Goal: Information Seeking & Learning: Understand process/instructions

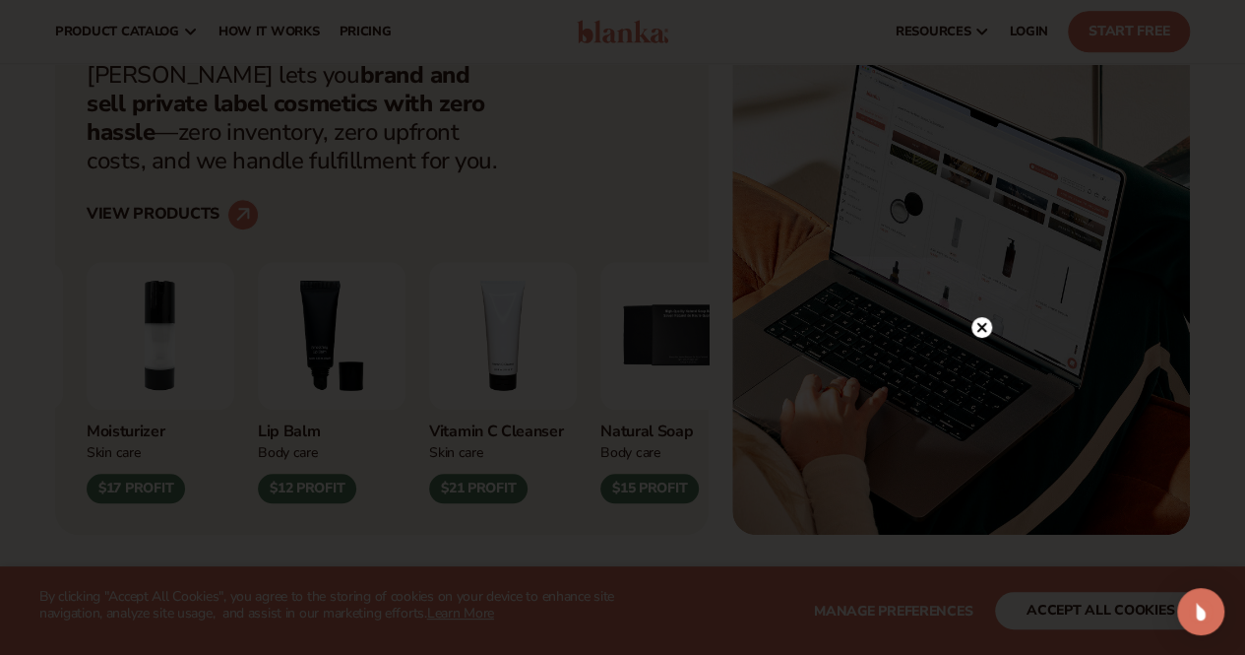
scroll to position [668, 0]
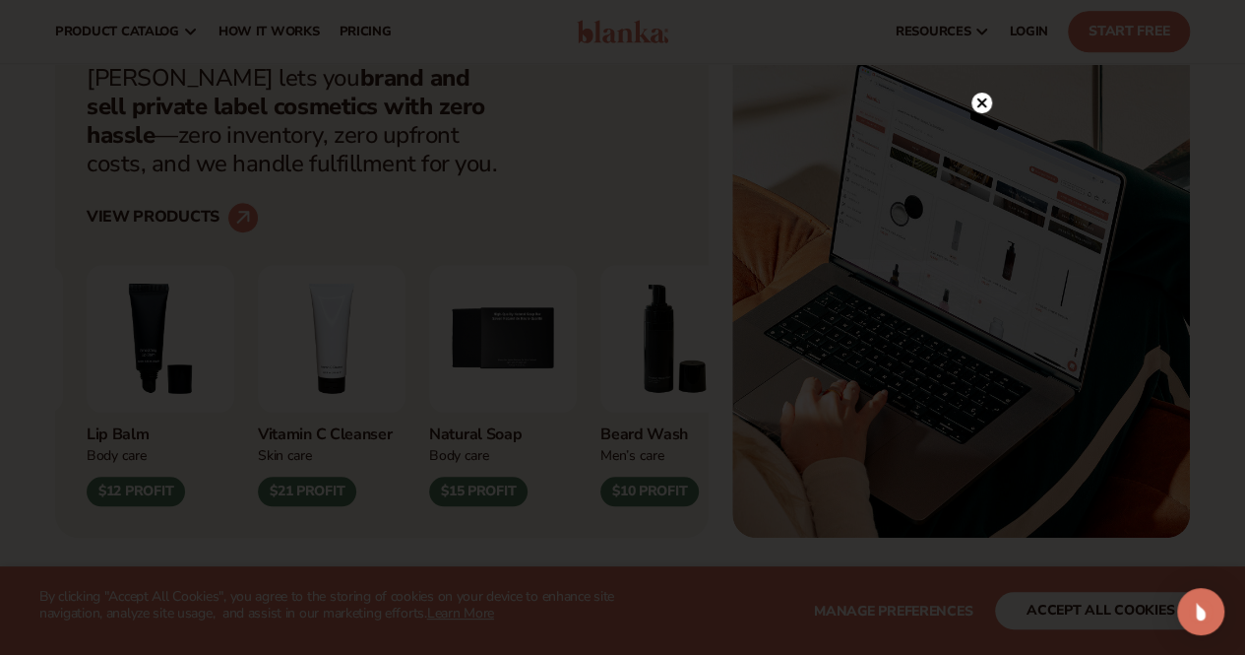
click at [1010, 111] on div at bounding box center [622, 327] width 1245 height 655
click at [970, 100] on div at bounding box center [622, 327] width 1245 height 655
click at [975, 104] on circle at bounding box center [982, 103] width 21 height 21
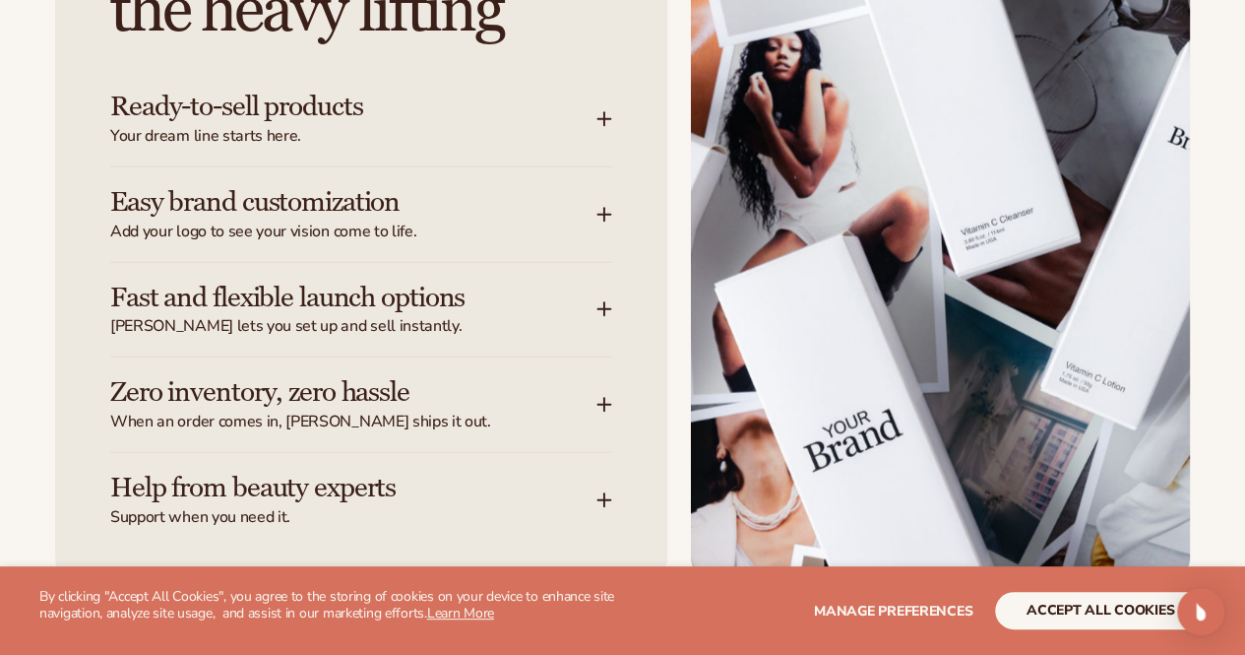
scroll to position [2503, 0]
click at [300, 146] on span "Your dream line starts here." at bounding box center [353, 135] width 486 height 21
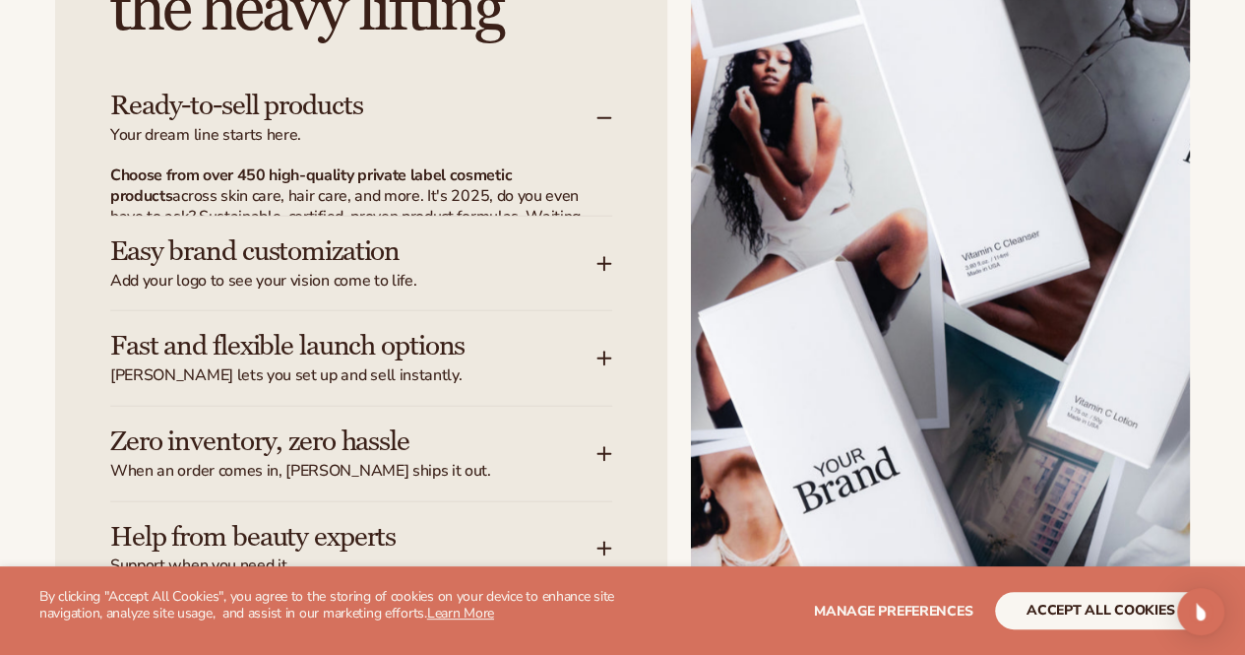
click at [300, 146] on span "Your dream line starts here." at bounding box center [353, 135] width 486 height 21
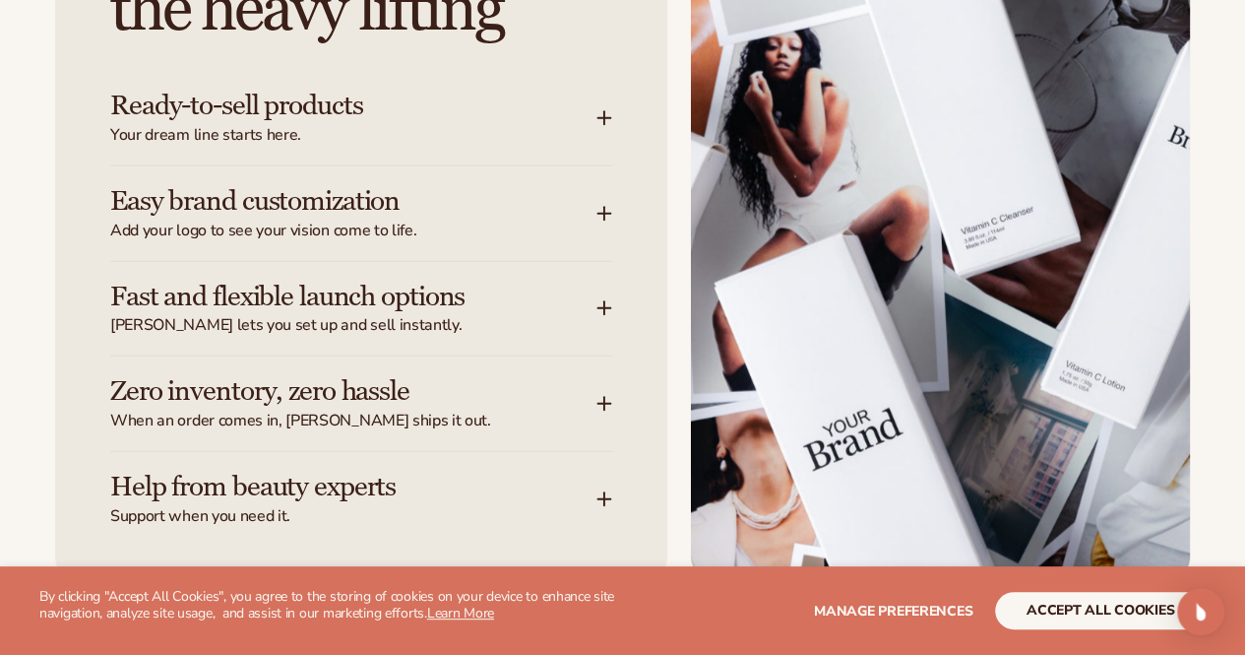
click at [300, 146] on span "Your dream line starts here." at bounding box center [353, 135] width 486 height 21
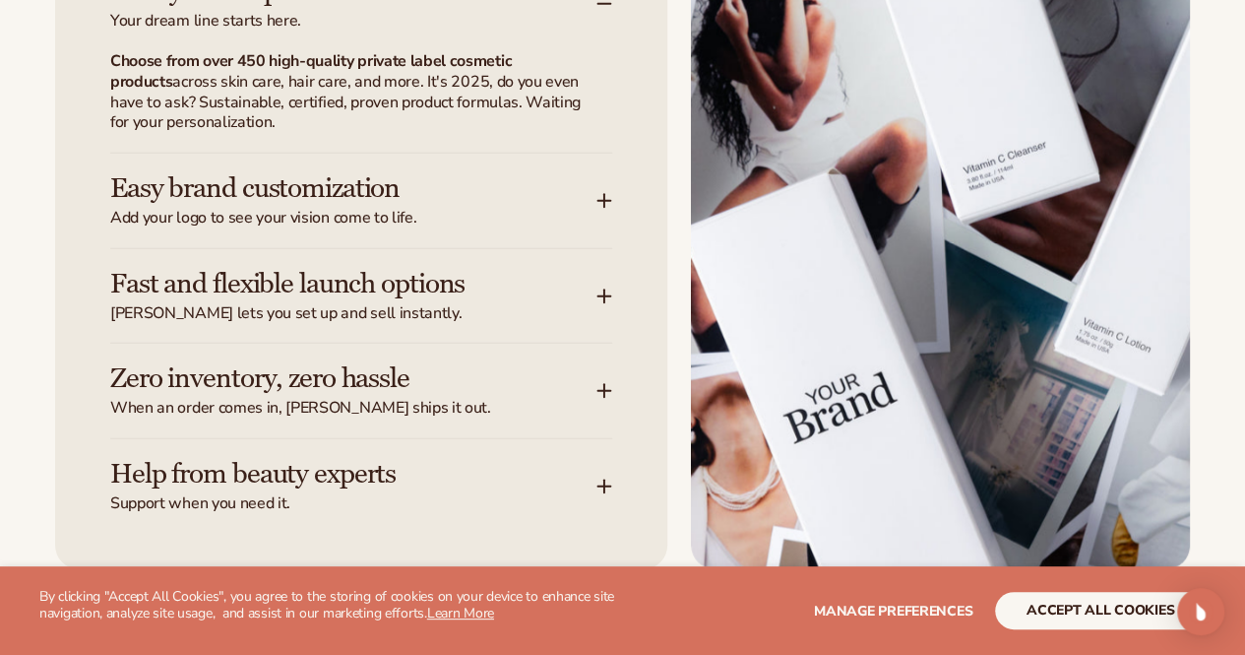
scroll to position [2651, 0]
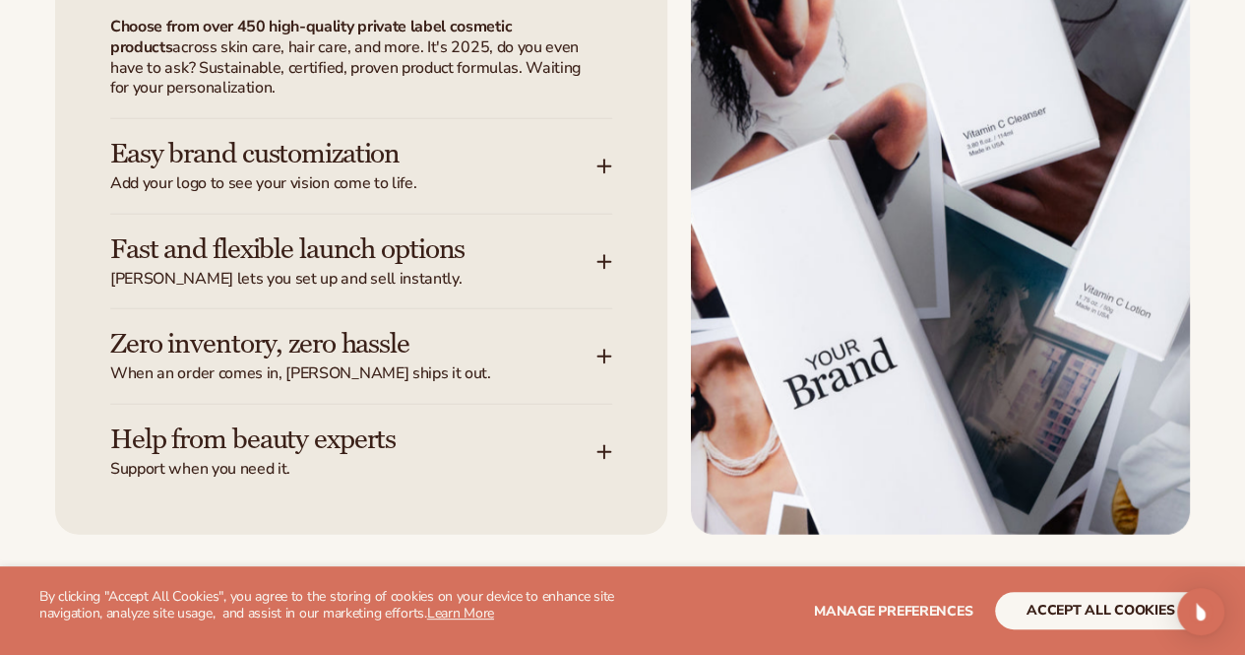
click at [300, 169] on h3 "Easy brand customization" at bounding box center [323, 154] width 427 height 31
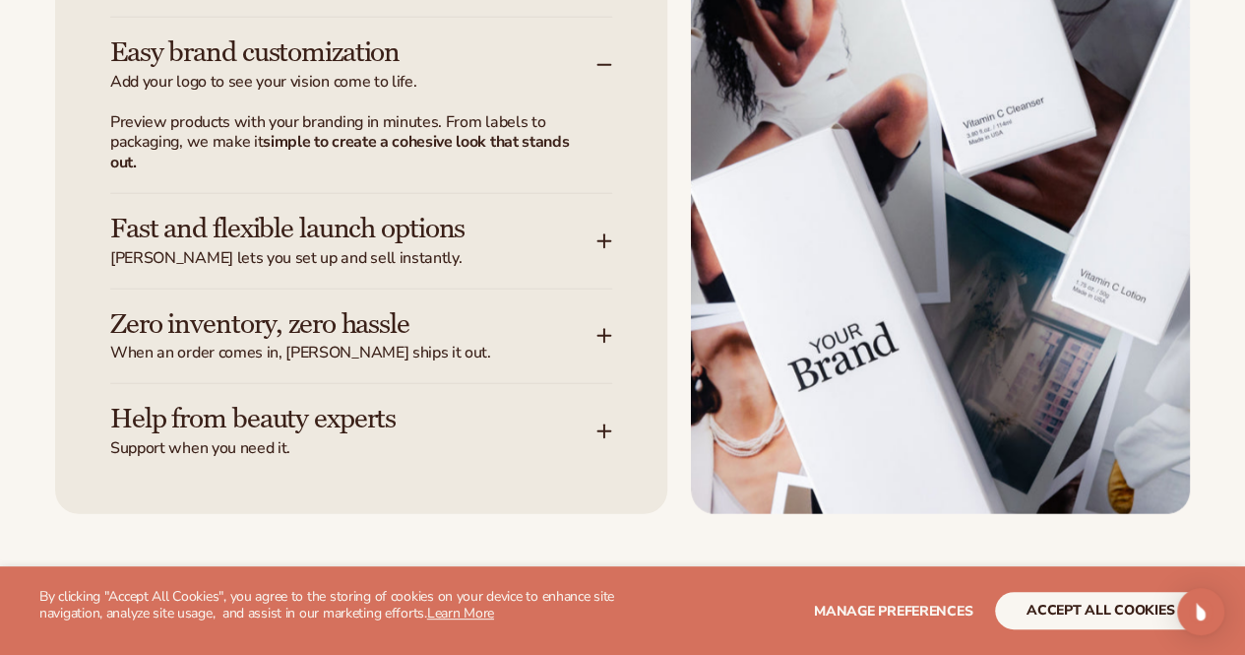
click at [300, 173] on strong "simple to create a cohesive look that stands out." at bounding box center [339, 152] width 459 height 42
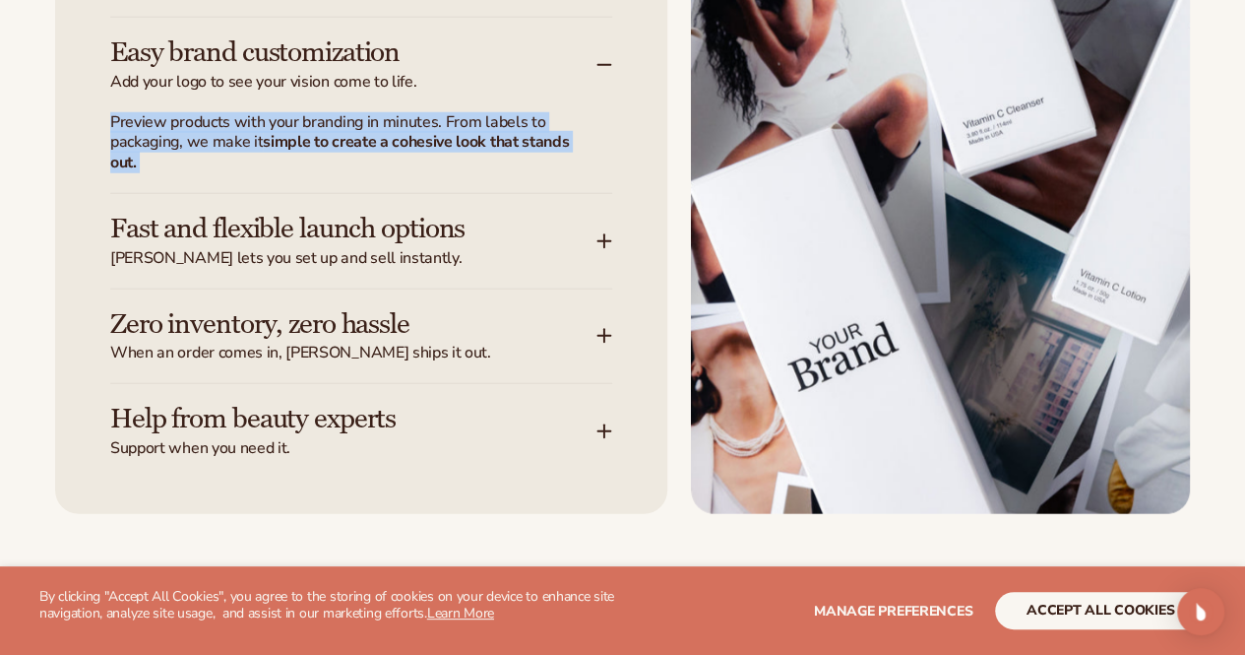
drag, startPoint x: 300, startPoint y: 261, endPoint x: 281, endPoint y: 240, distance: 28.5
click at [281, 173] on p "Preview products with your branding in minutes. From labels to packaging, we ma…" at bounding box center [349, 142] width 478 height 61
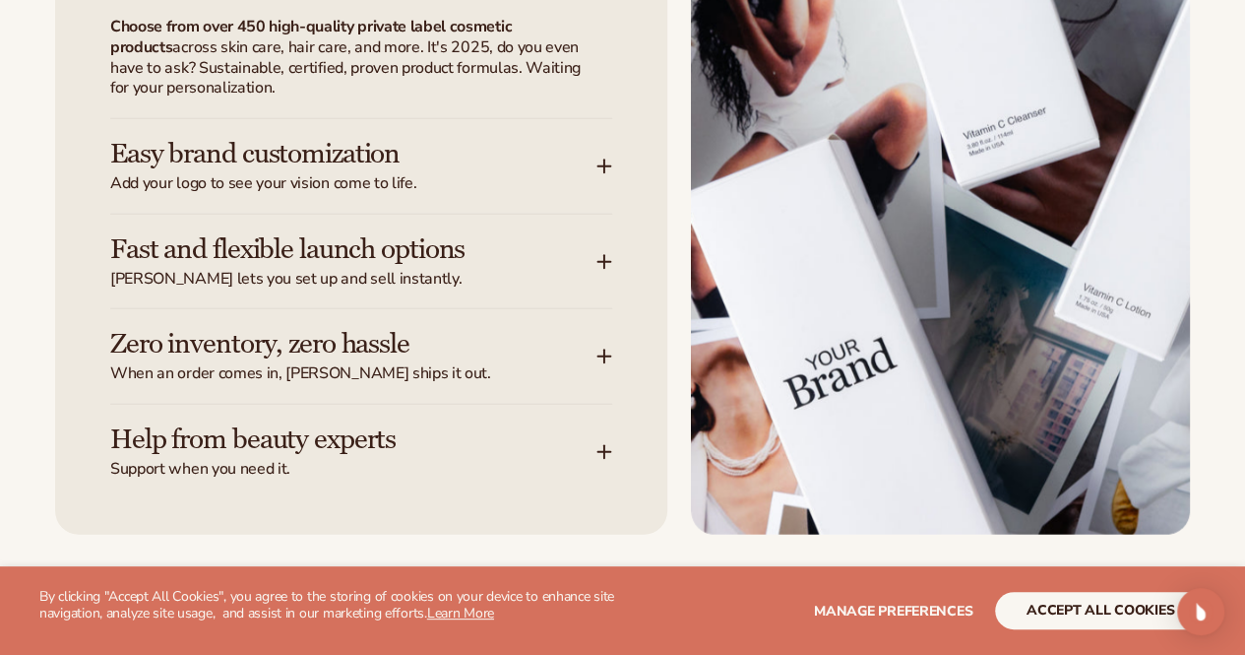
click at [207, 58] on strong "Choose from over 450 high-quality private label cosmetic products" at bounding box center [311, 37] width 402 height 42
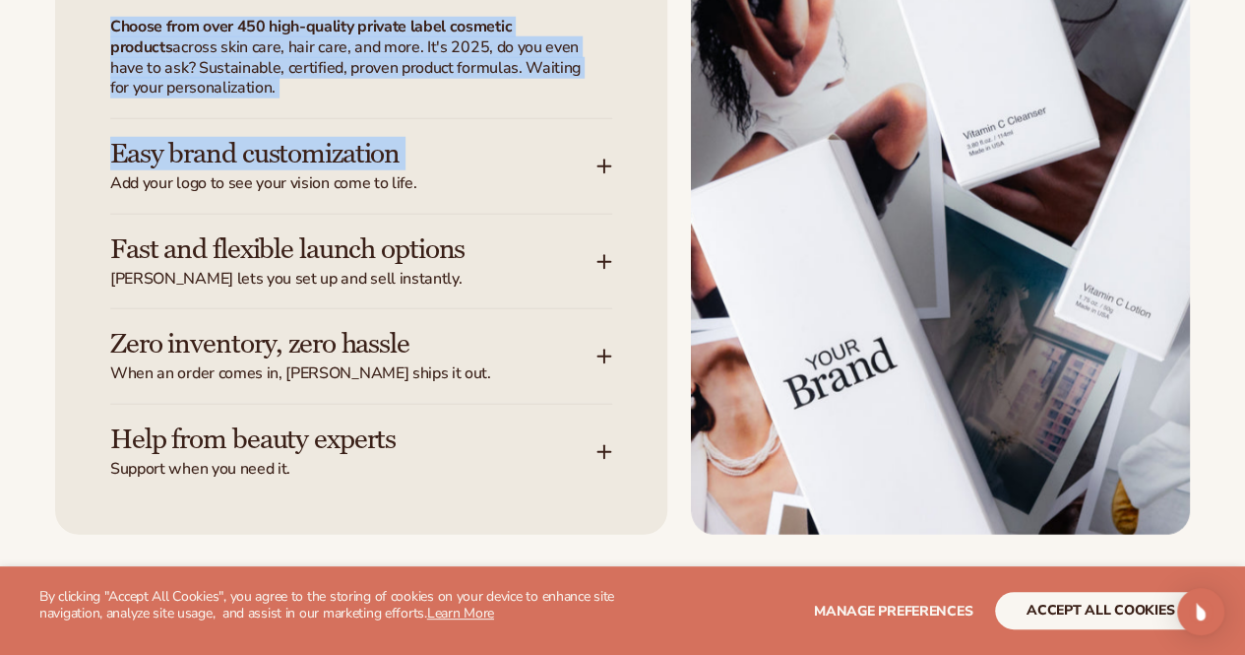
drag, startPoint x: 207, startPoint y: 137, endPoint x: 431, endPoint y: 254, distance: 253.2
click at [431, 254] on div "Let Blanka handle the heavy lifting Ready-to-sell products Your dream line star…" at bounding box center [361, 121] width 612 height 827
click at [412, 118] on div "Choose from over 450 high-quality private label cosmetic products across skin c…" at bounding box center [349, 67] width 478 height 101
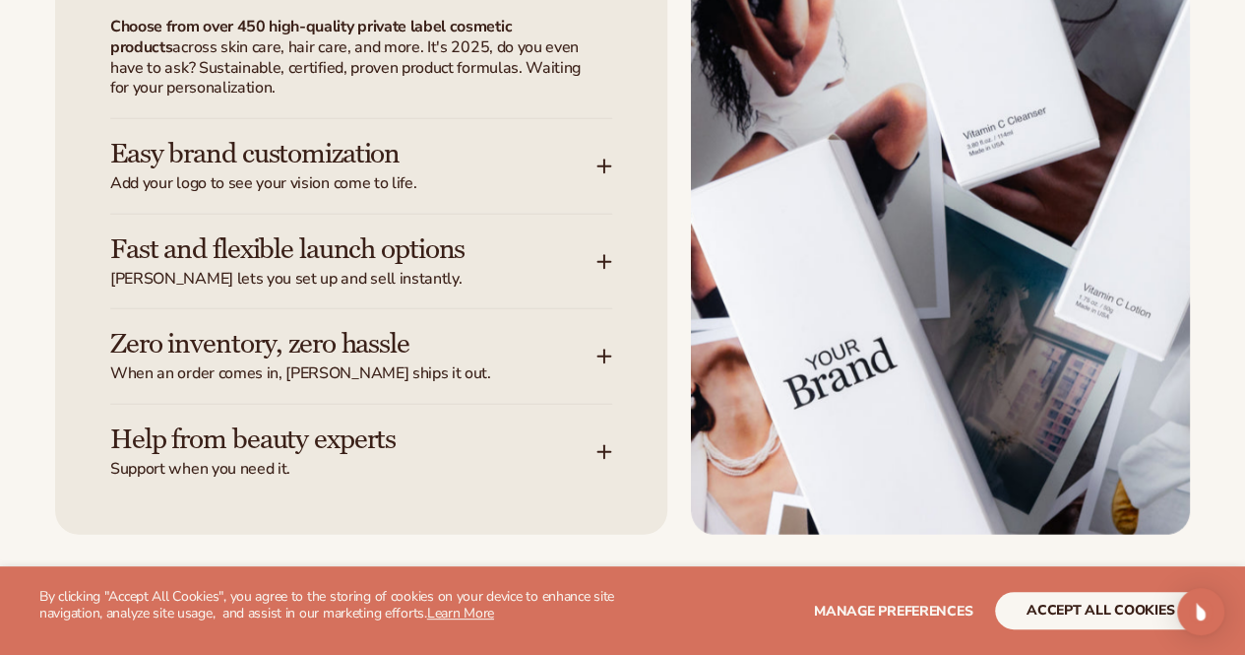
click at [412, 118] on div "Choose from over 450 high-quality private label cosmetic products across skin c…" at bounding box center [349, 67] width 478 height 101
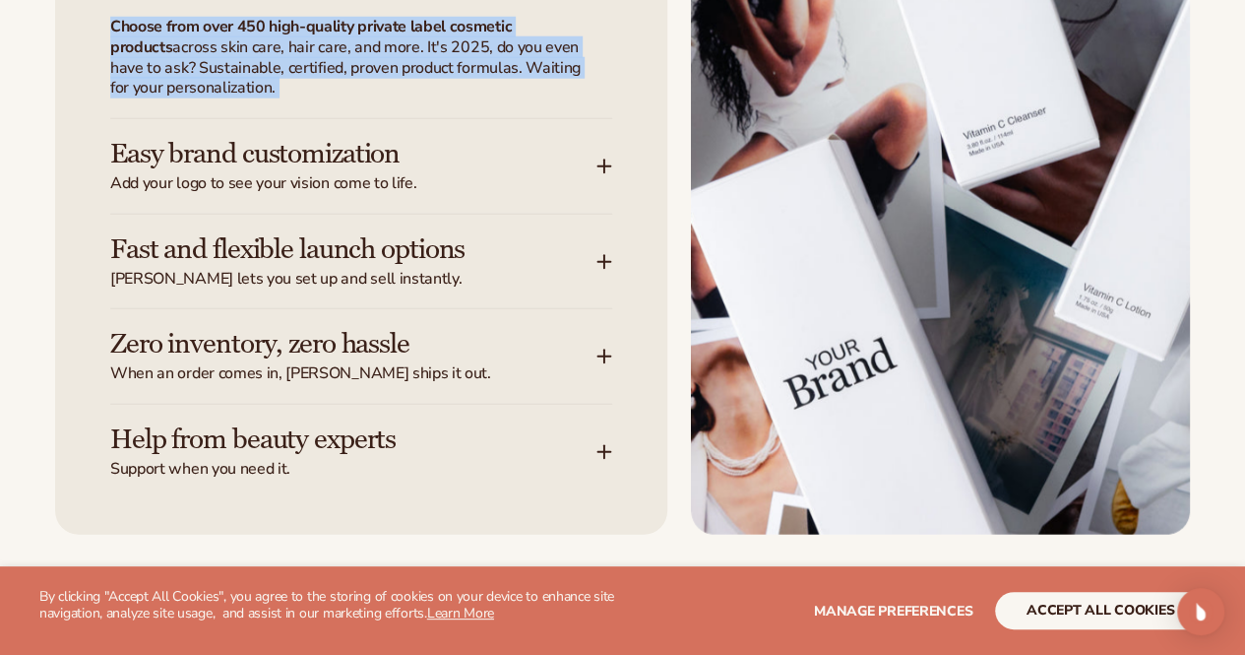
drag, startPoint x: 412, startPoint y: 226, endPoint x: 408, endPoint y: 190, distance: 36.6
click at [408, 118] on div "Choose from over 450 high-quality private label cosmetic products across skin c…" at bounding box center [349, 67] width 478 height 101
click at [408, 98] on p "Choose from over 450 high-quality private label cosmetic products across skin c…" at bounding box center [349, 58] width 478 height 82
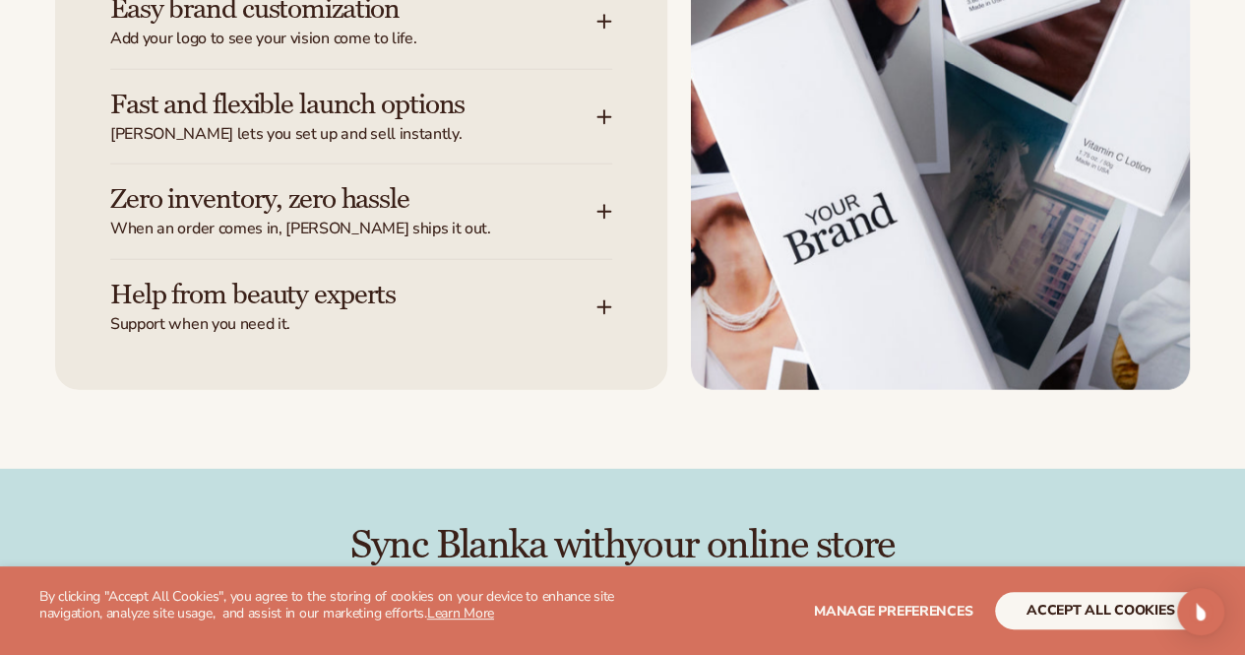
scroll to position [2797, 0]
click at [304, 119] on h3 "Fast and flexible launch options" at bounding box center [323, 104] width 427 height 31
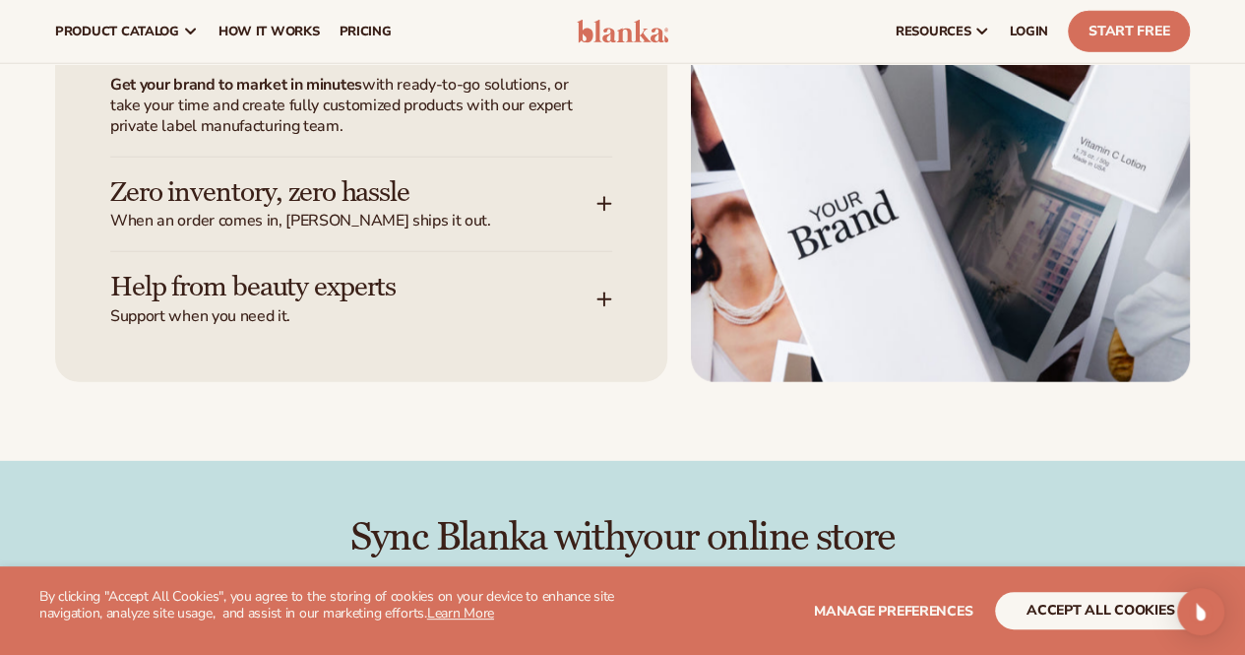
scroll to position [2490, 0]
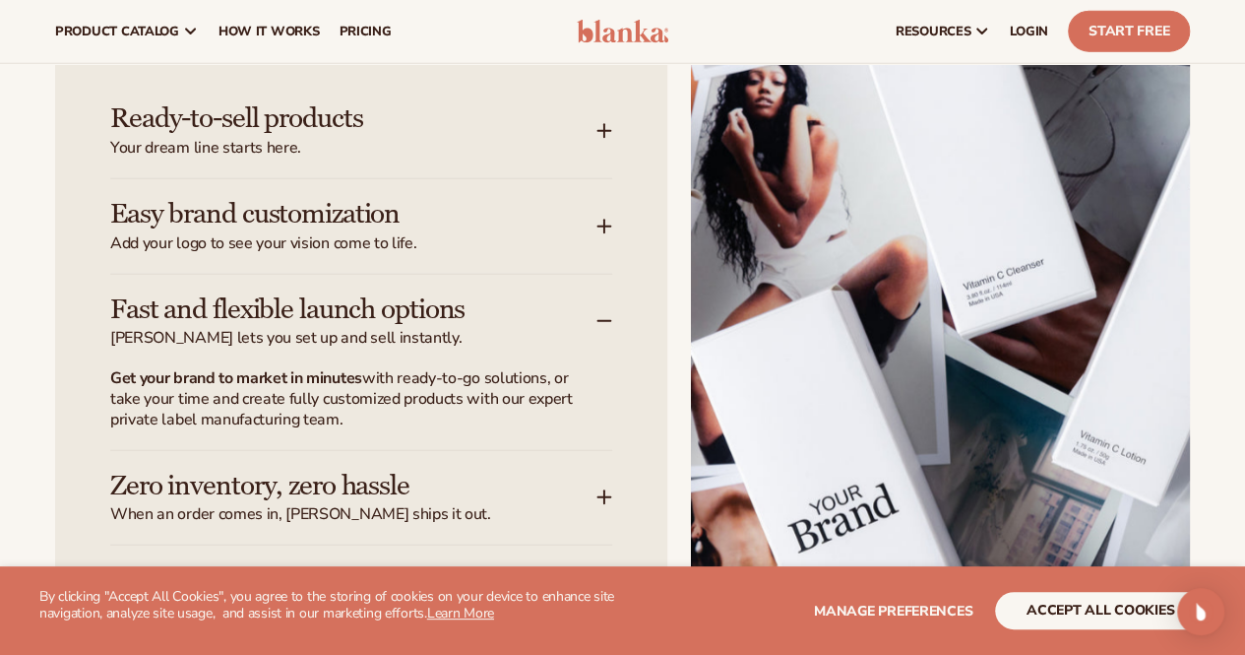
click at [292, 134] on h3 "Ready-to-sell products" at bounding box center [323, 118] width 427 height 31
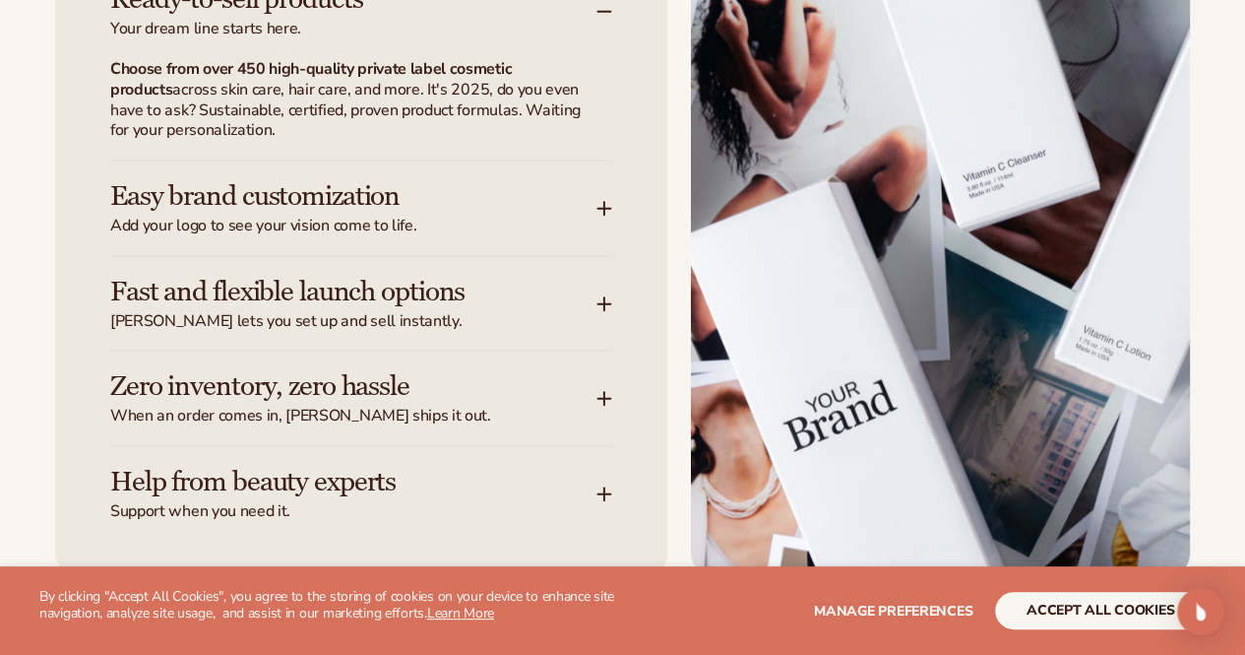
scroll to position [2616, 0]
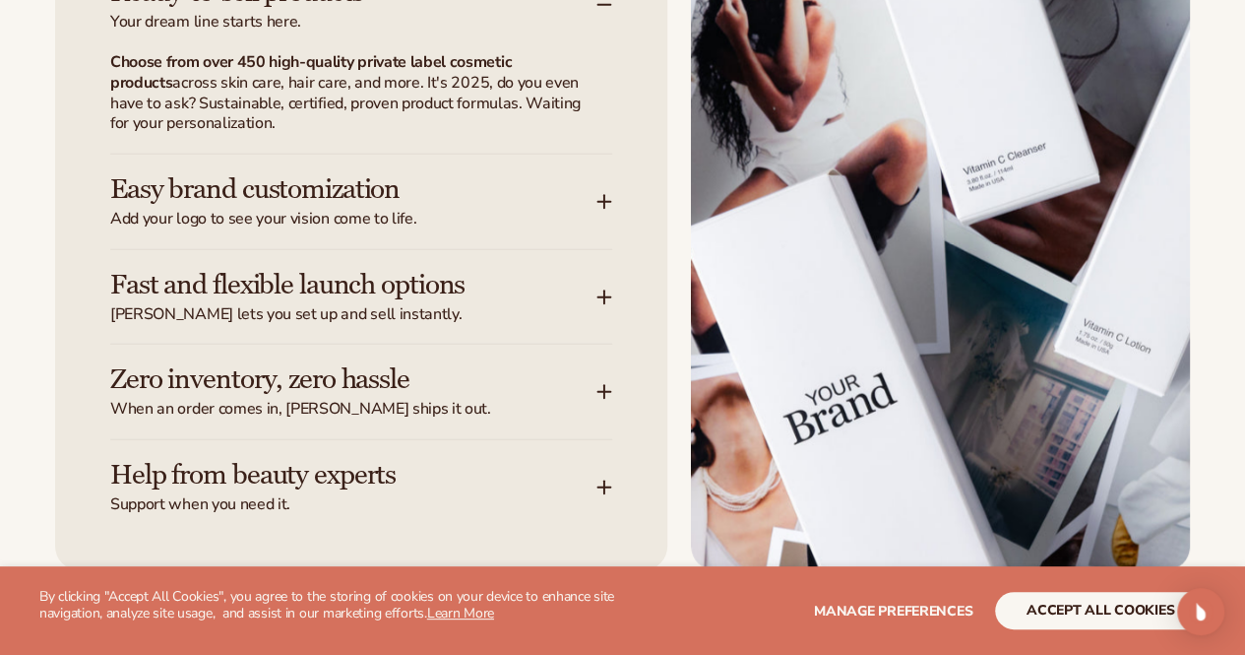
click at [380, 229] on span "Add your logo to see your vision come to life." at bounding box center [353, 219] width 486 height 21
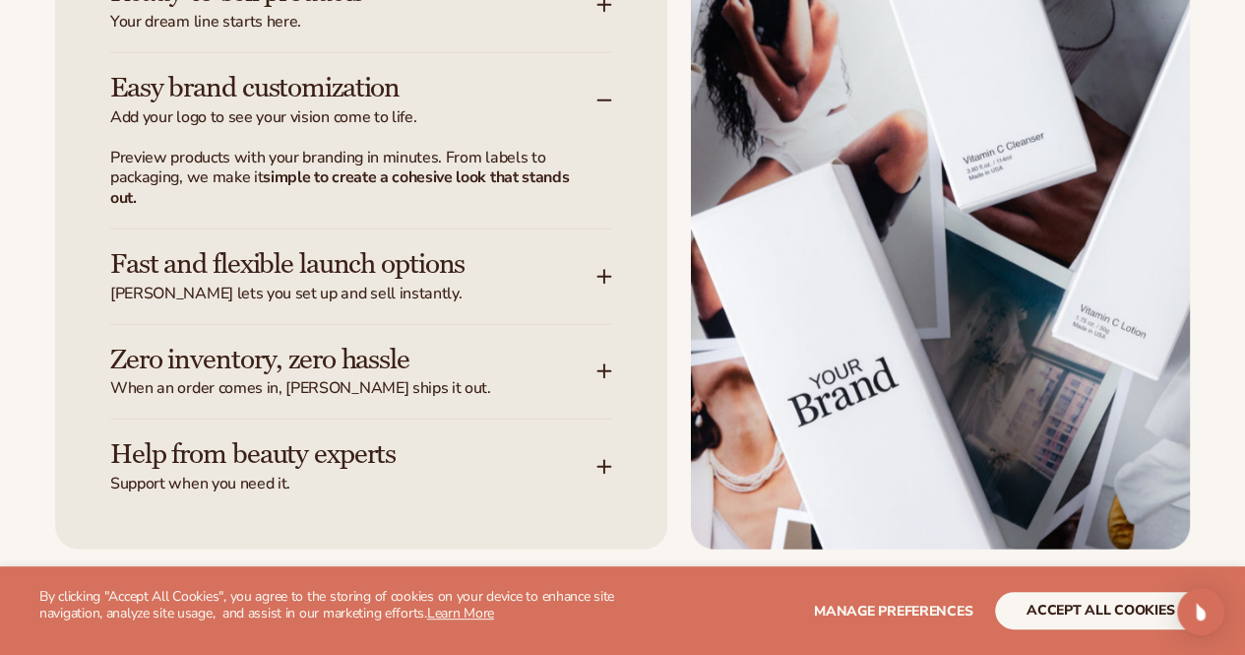
click at [353, 304] on span "Blanka lets you set up and sell instantly." at bounding box center [353, 294] width 486 height 21
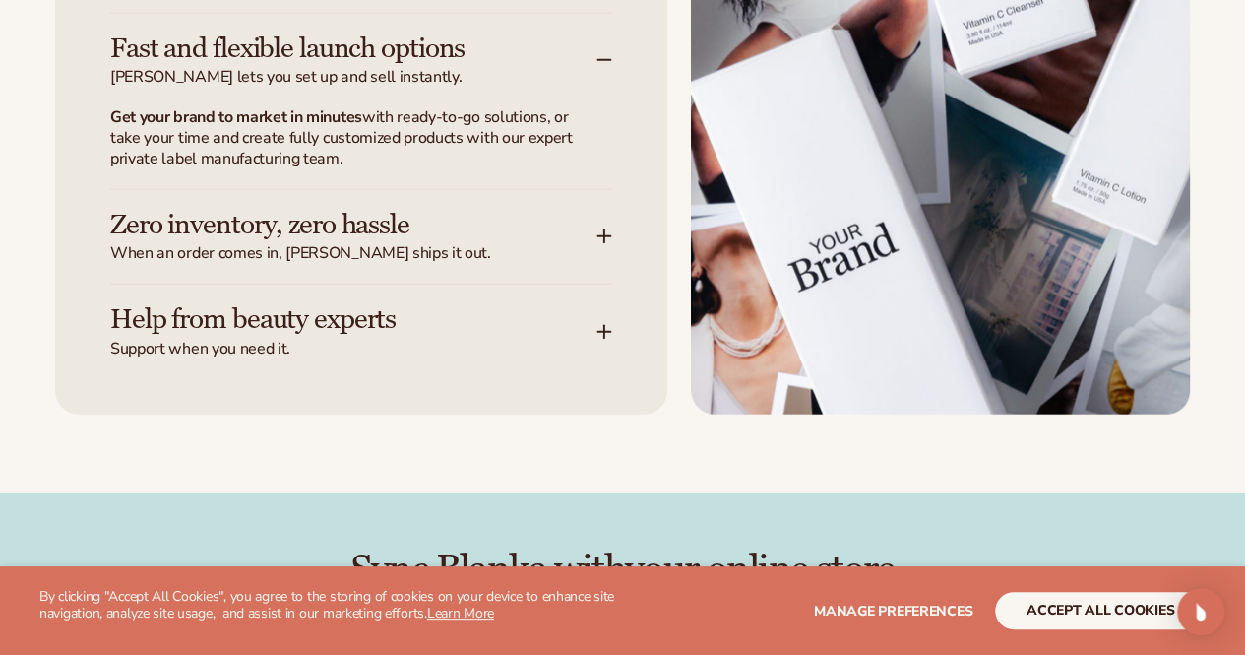
scroll to position [2754, 0]
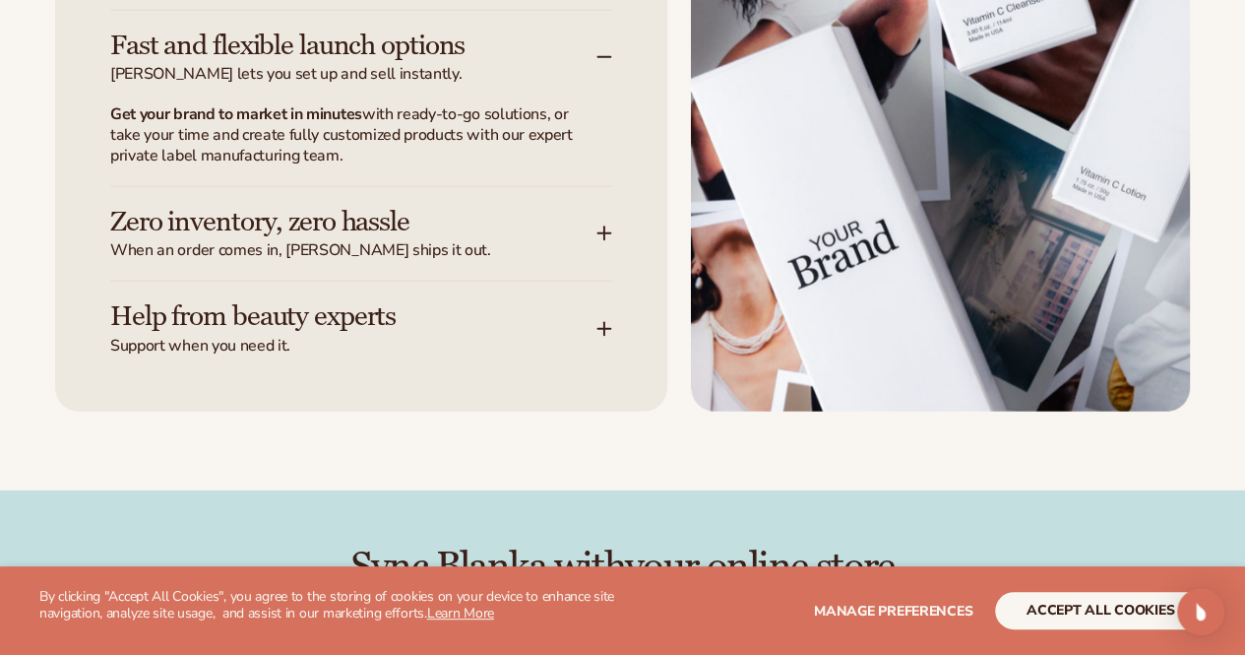
click at [343, 237] on h3 "Zero inventory, zero hassle" at bounding box center [323, 222] width 427 height 31
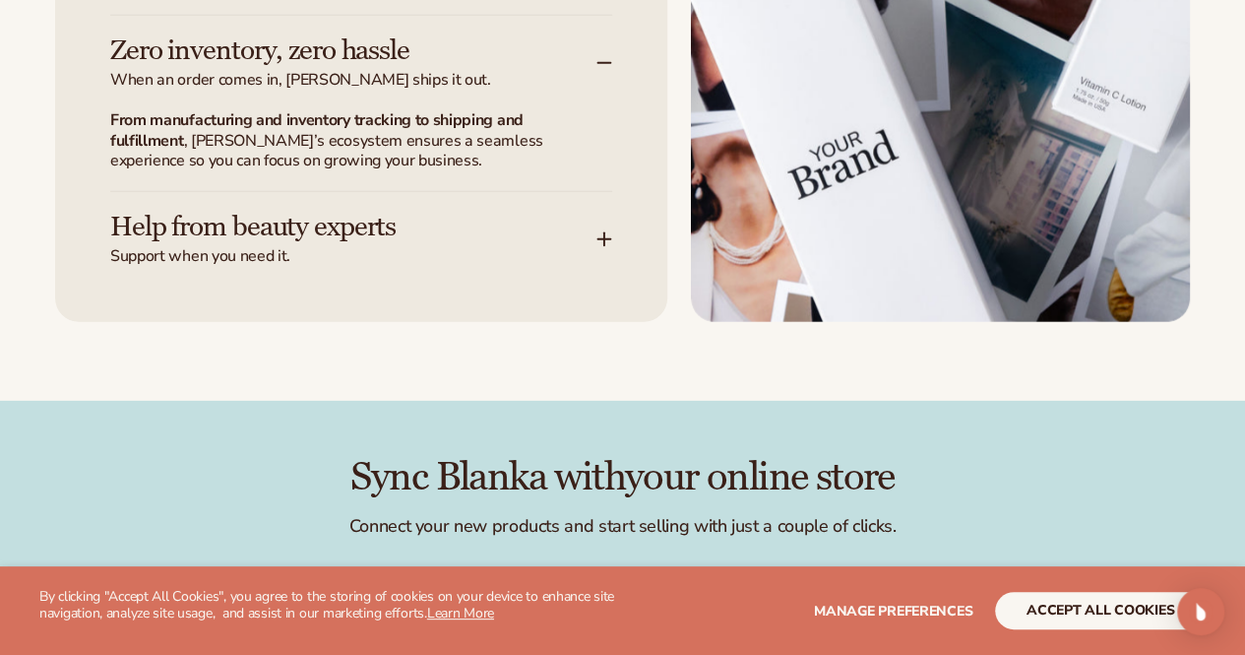
scroll to position [2844, 0]
click at [349, 241] on h3 "Help from beauty experts" at bounding box center [323, 226] width 427 height 31
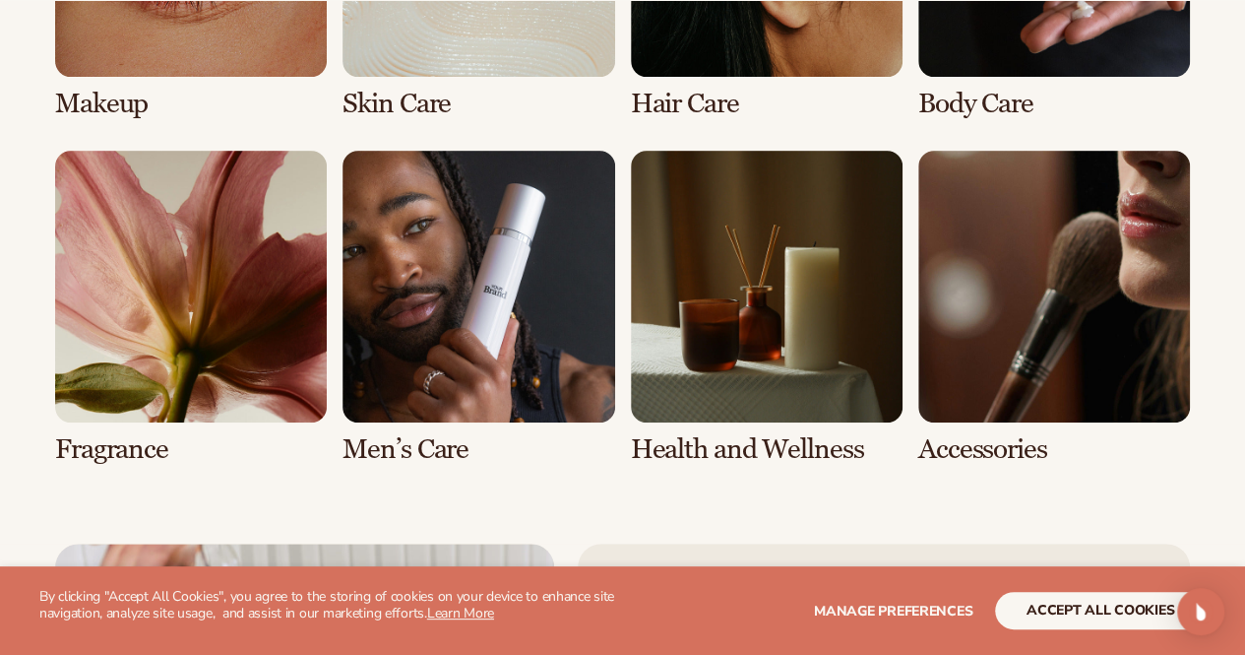
scroll to position [3998, 0]
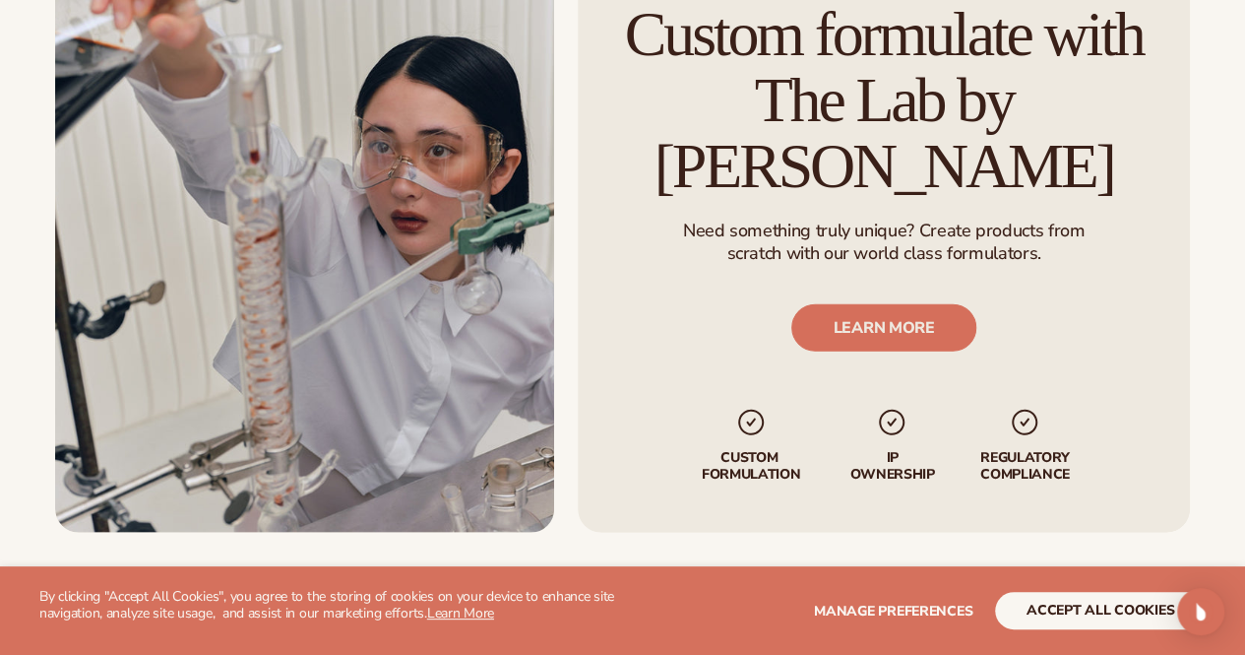
scroll to position [2357, 0]
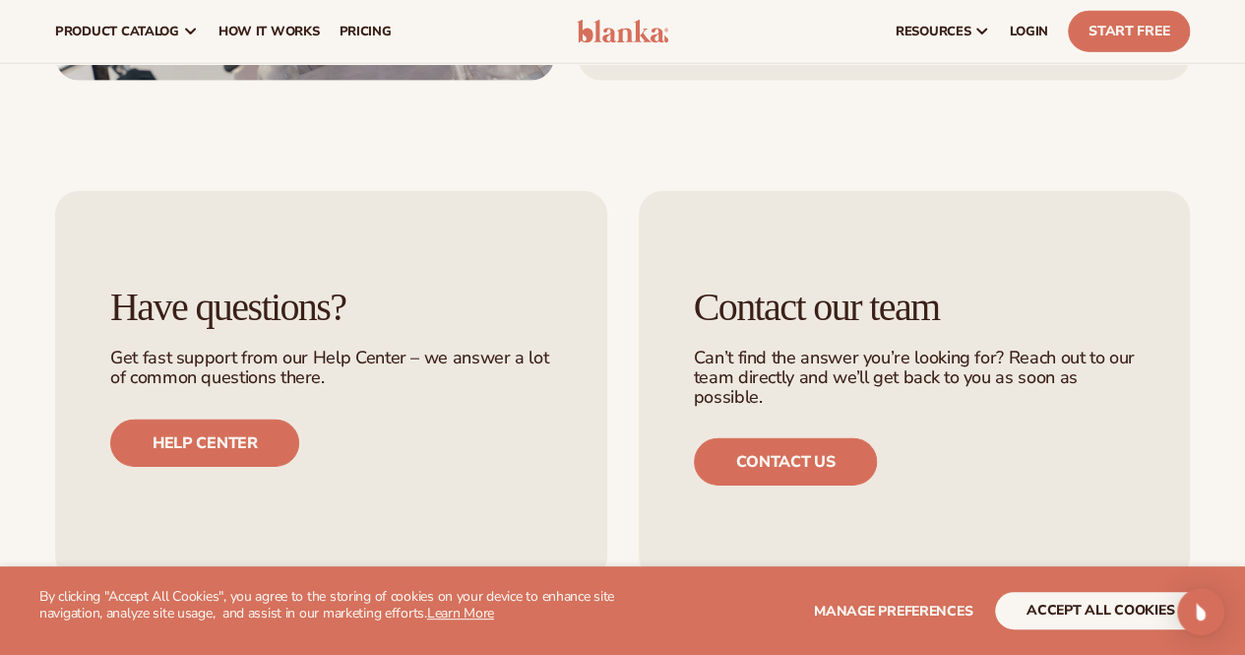
click at [587, 273] on div "Have questions? Get fast support from our Help Center – we answer a lot of comm…" at bounding box center [331, 376] width 552 height 370
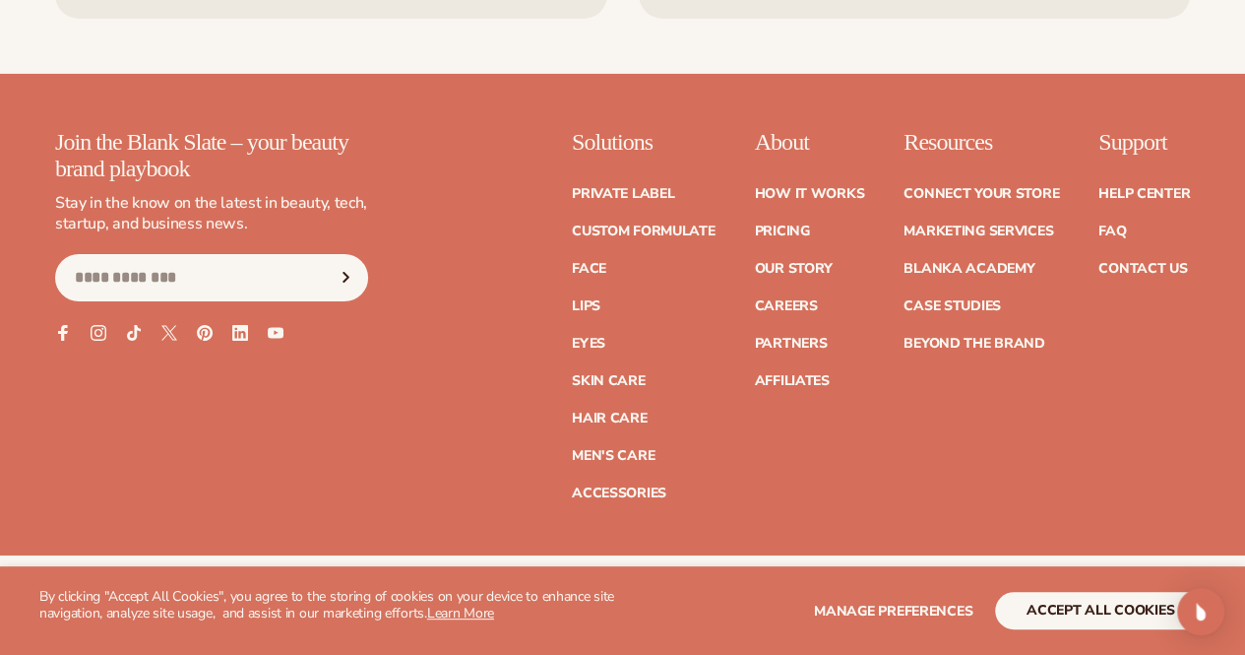
scroll to position [3371, 0]
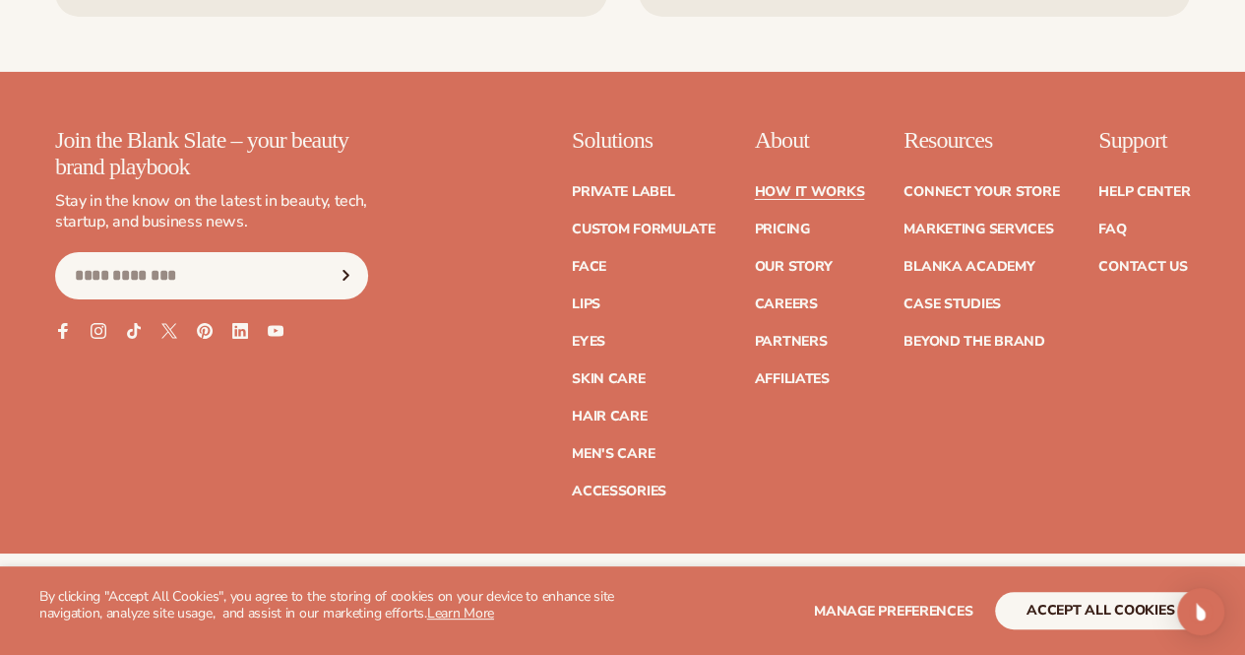
drag, startPoint x: 654, startPoint y: 174, endPoint x: 656, endPoint y: 191, distance: 16.9
click at [754, 191] on ul "How It Works Pricing Our Story Careers Partners Affiliates" at bounding box center [809, 275] width 110 height 221
click at [754, 191] on link "How It Works" at bounding box center [809, 192] width 110 height 14
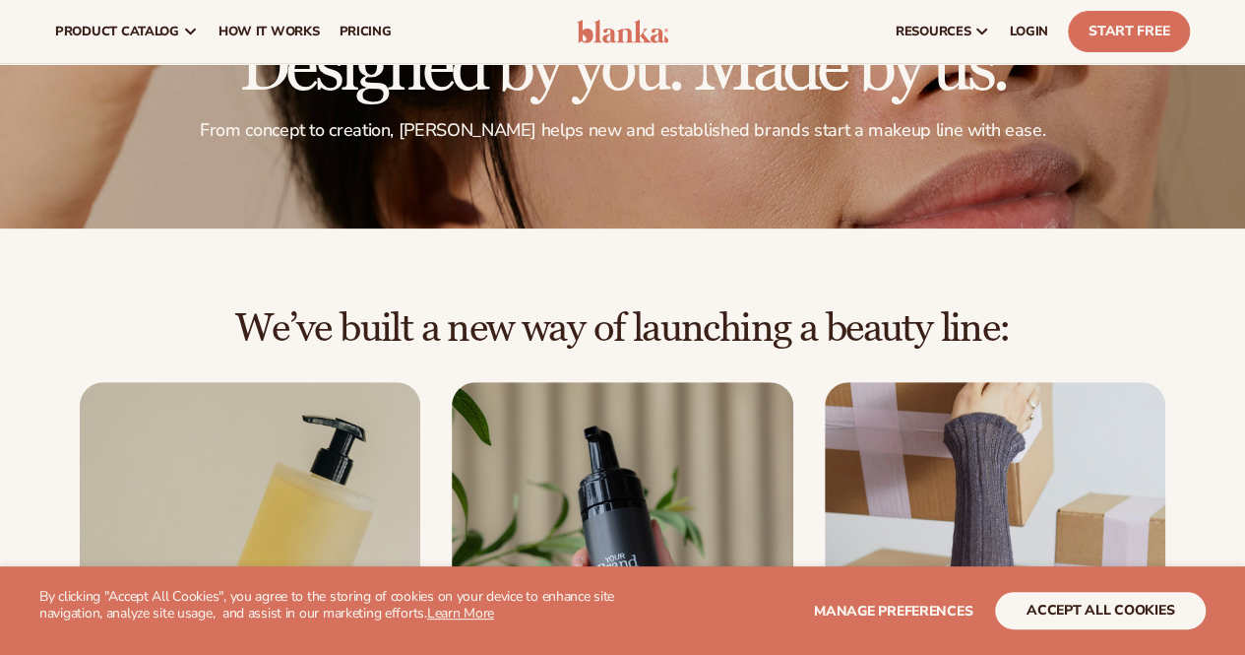
scroll to position [148, 0]
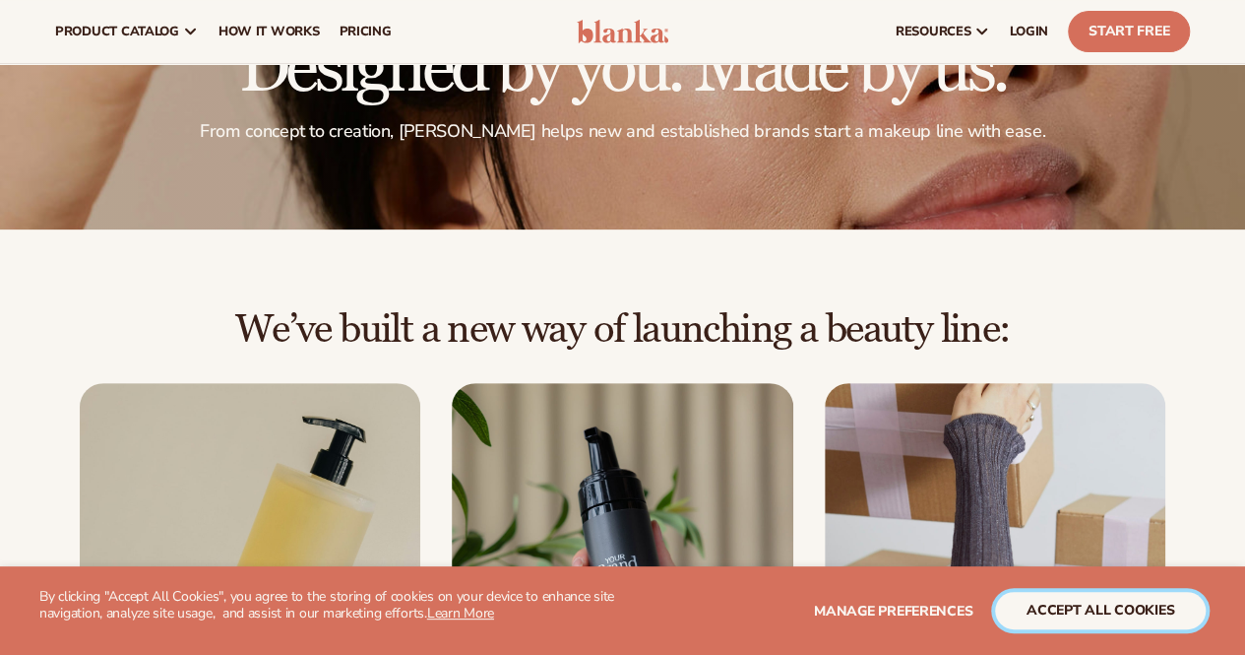
click at [1082, 604] on button "accept all cookies" at bounding box center [1100, 610] width 211 height 37
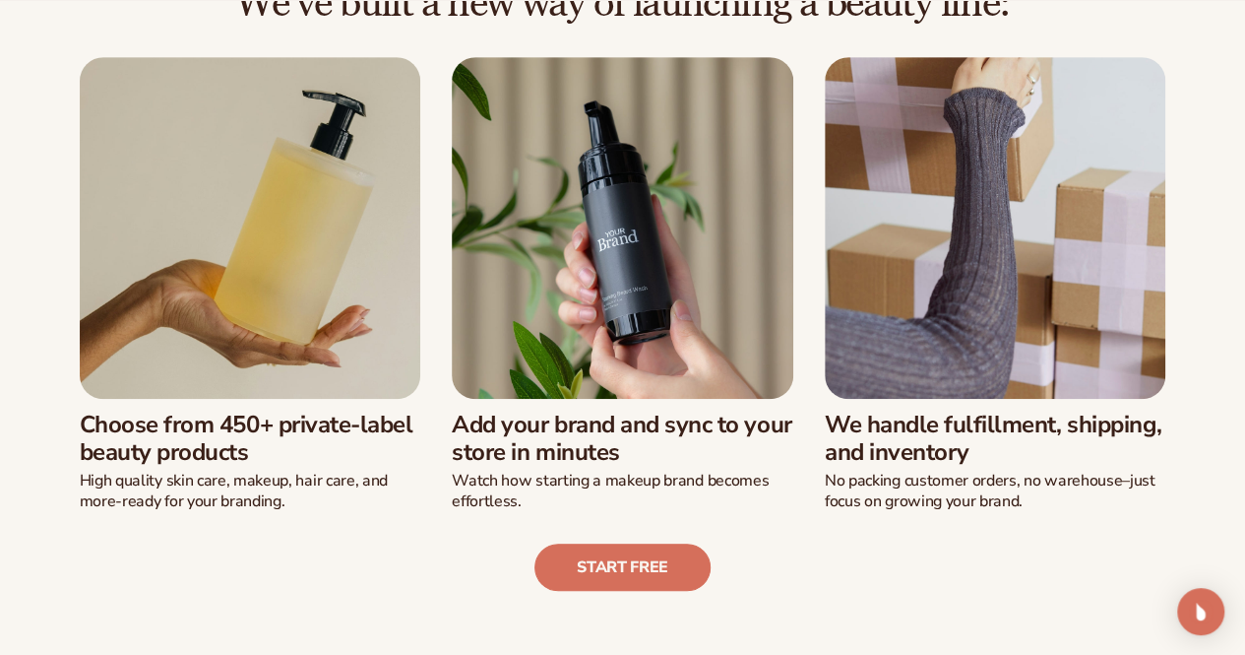
scroll to position [497, 0]
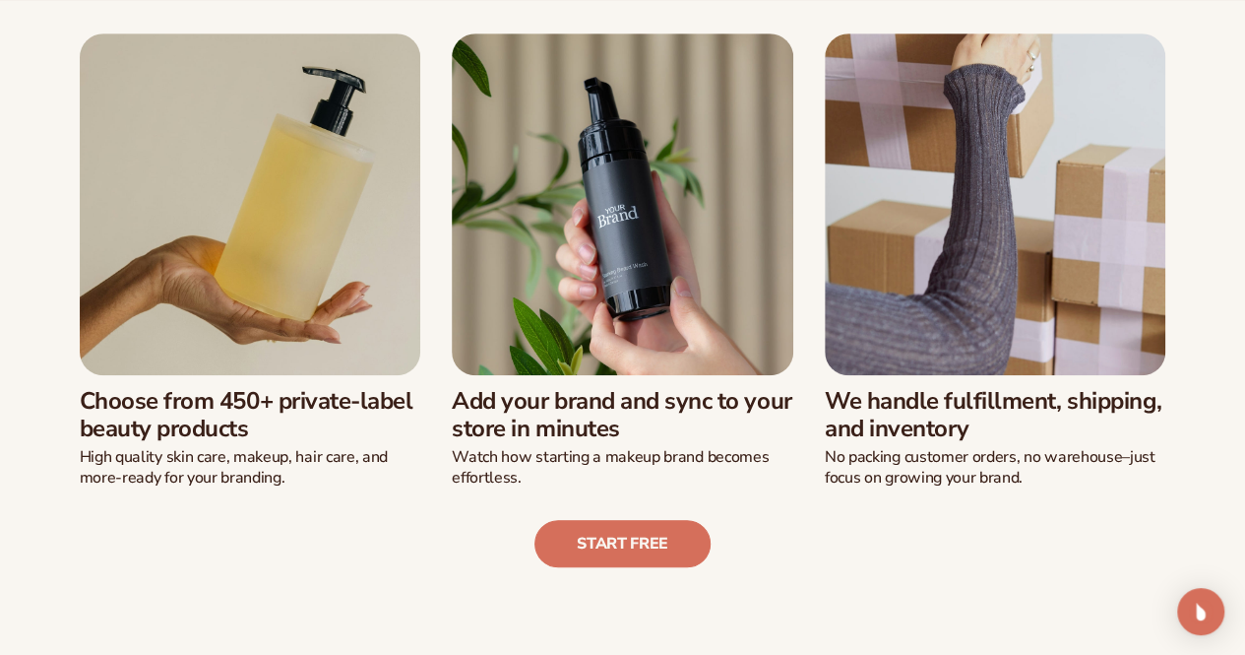
click at [189, 510] on div "Start free" at bounding box center [622, 527] width 1135 height 79
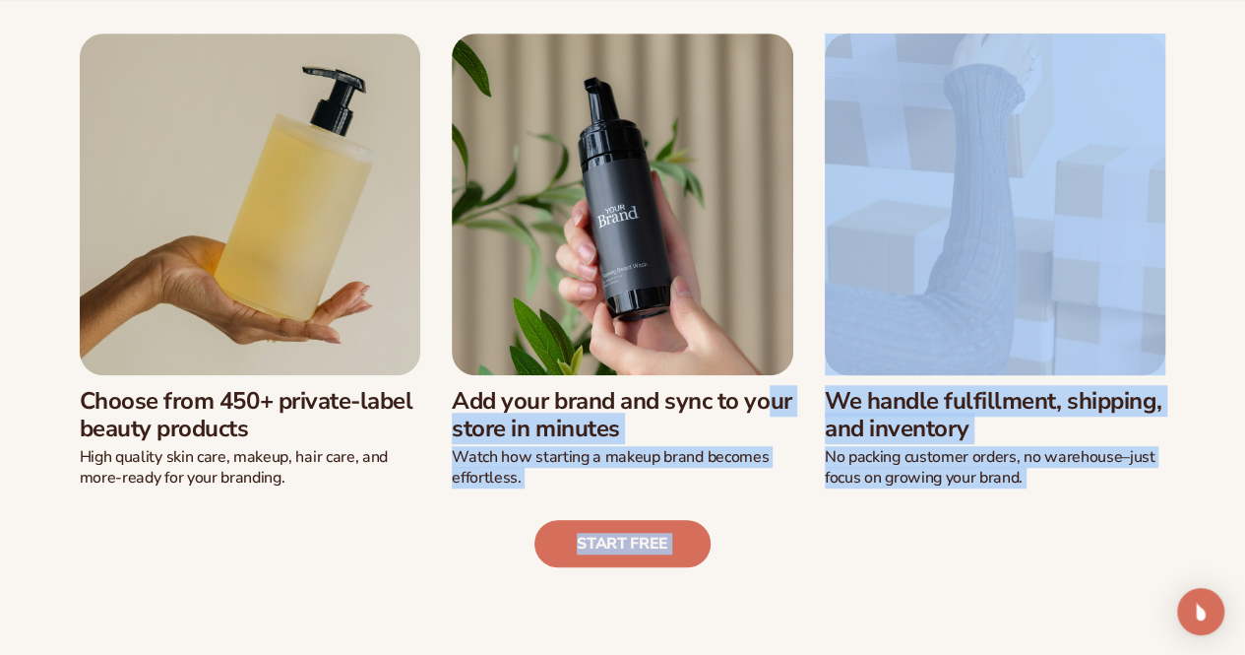
drag, startPoint x: 189, startPoint y: 510, endPoint x: 532, endPoint y: 434, distance: 350.9
click at [532, 434] on div "We’ve built a new way of launching a beauty line: Choose from 450+ private-labe…" at bounding box center [622, 263] width 1135 height 608
click at [532, 434] on h3 "Add your brand and sync to your store in minutes" at bounding box center [623, 415] width 342 height 57
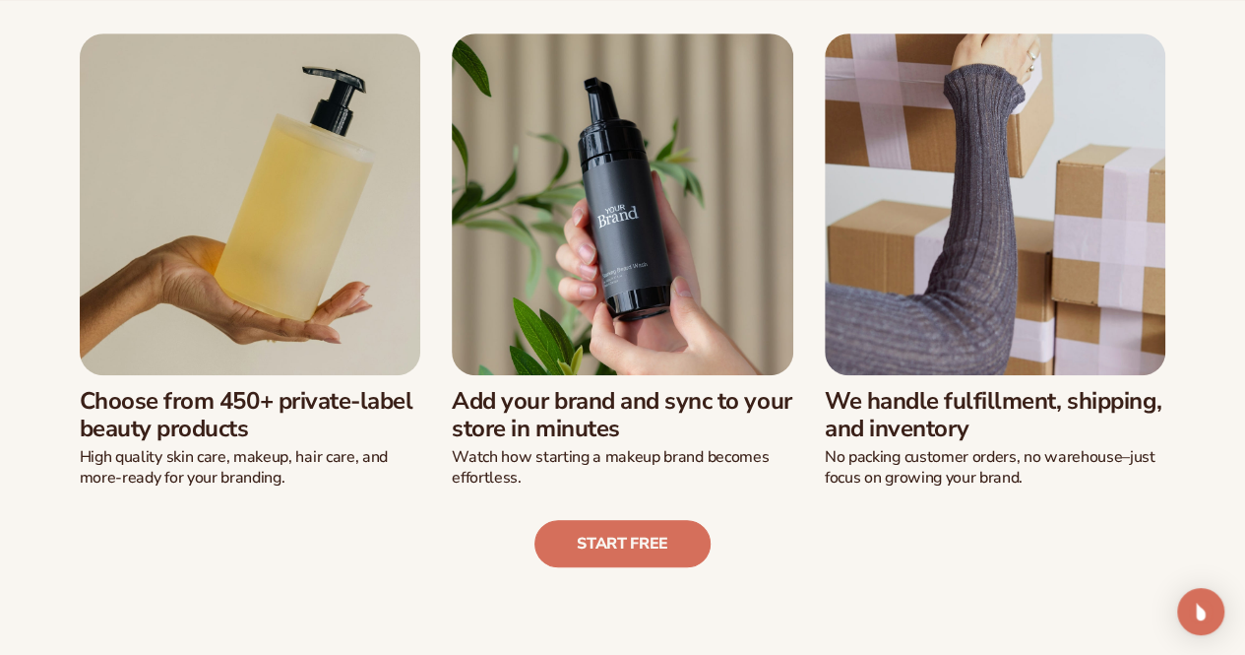
click at [532, 434] on h3 "Add your brand and sync to your store in minutes" at bounding box center [623, 415] width 342 height 57
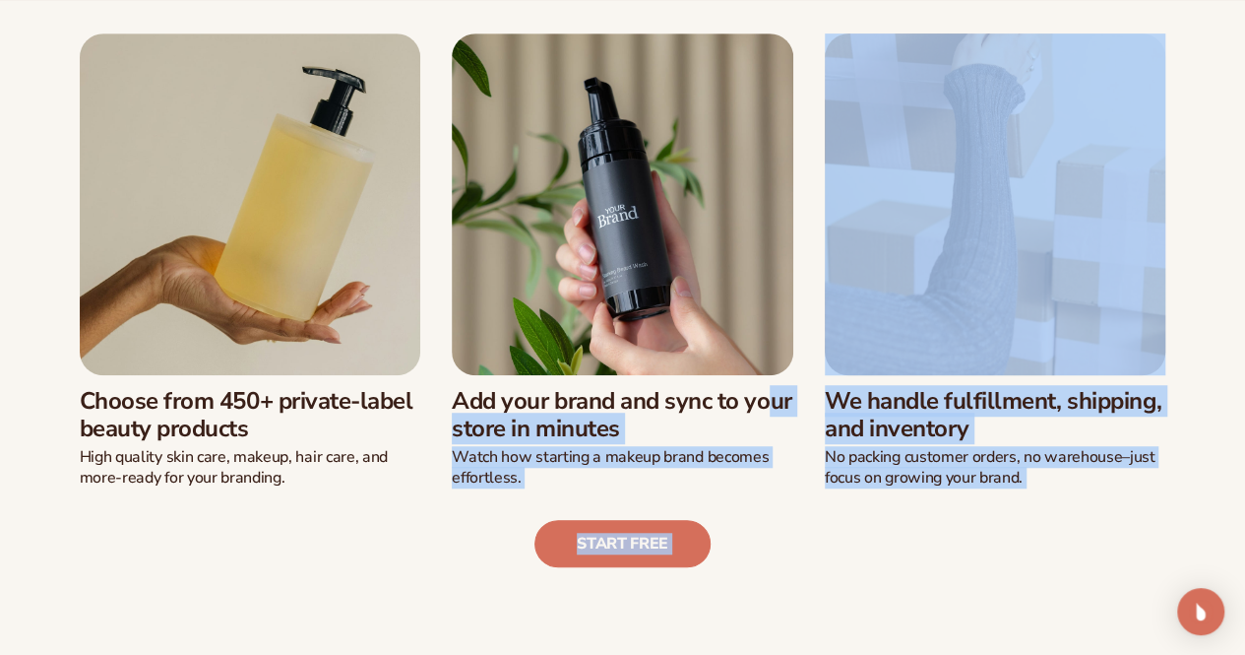
drag, startPoint x: 532, startPoint y: 434, endPoint x: 620, endPoint y: 426, distance: 89.0
click at [620, 426] on h3 "Add your brand and sync to your store in minutes" at bounding box center [623, 415] width 342 height 57
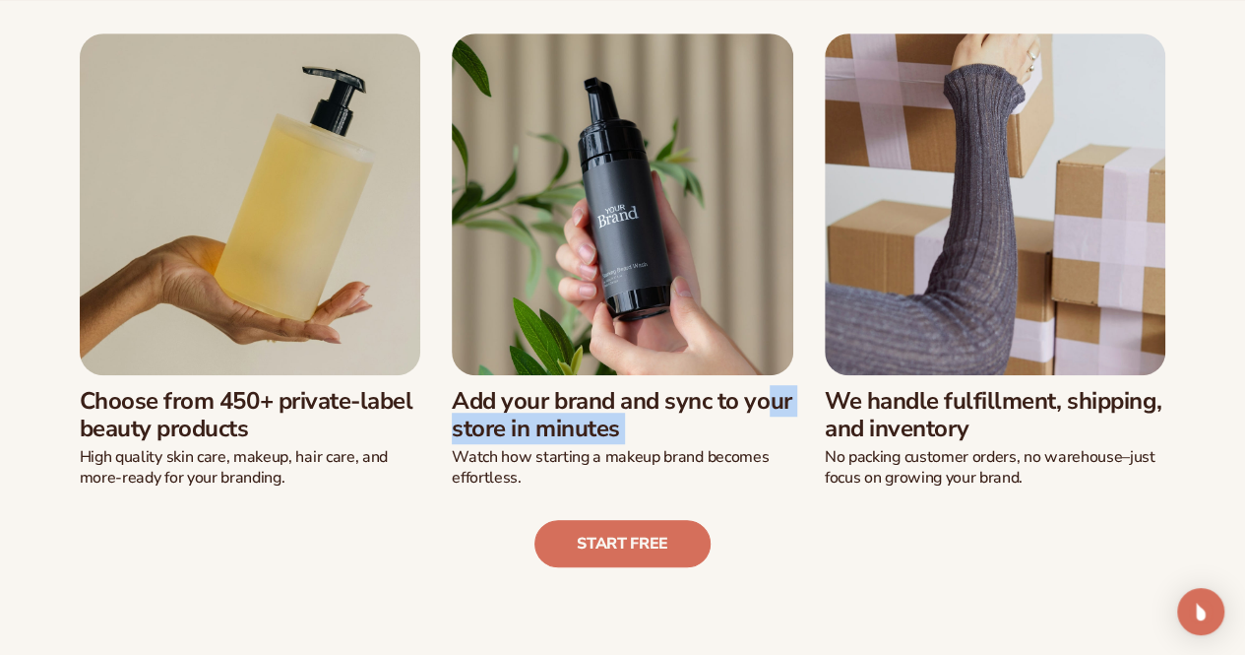
click at [620, 426] on h3 "Add your brand and sync to your store in minutes" at bounding box center [623, 415] width 342 height 57
drag, startPoint x: 620, startPoint y: 426, endPoint x: 570, endPoint y: 489, distance: 80.6
click at [570, 489] on div "We’ve built a new way of launching a beauty line: Choose from 450+ private-labe…" at bounding box center [622, 263] width 1135 height 608
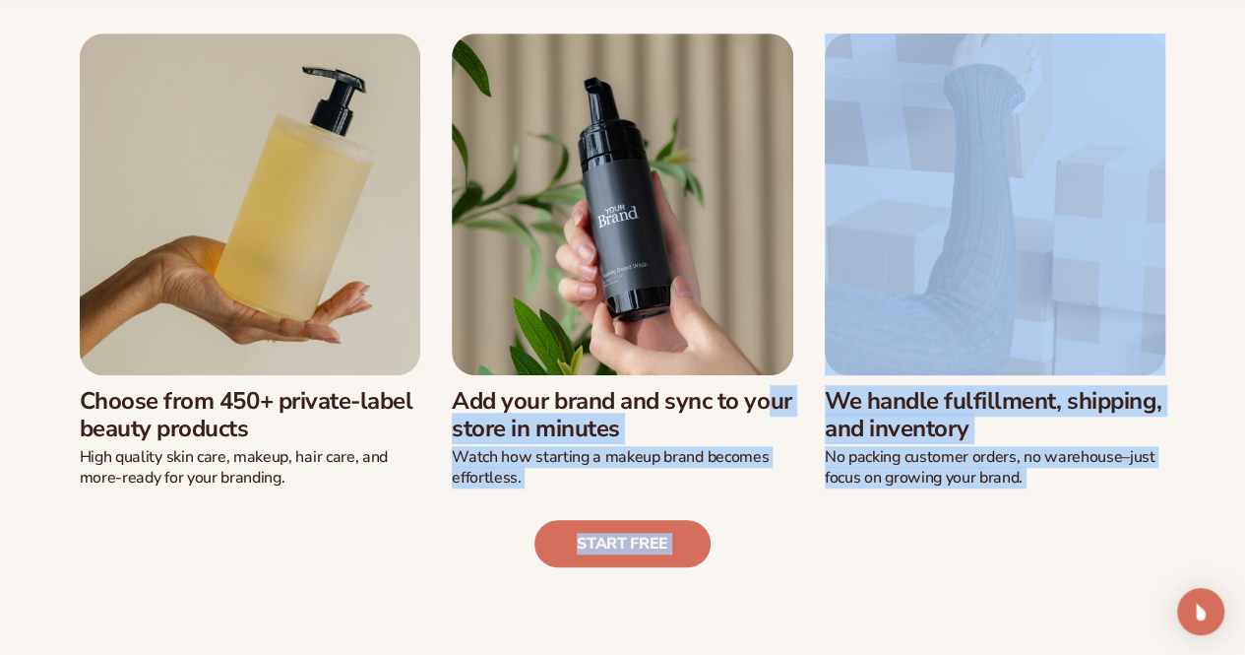
click at [570, 489] on div "Start free" at bounding box center [622, 527] width 1135 height 79
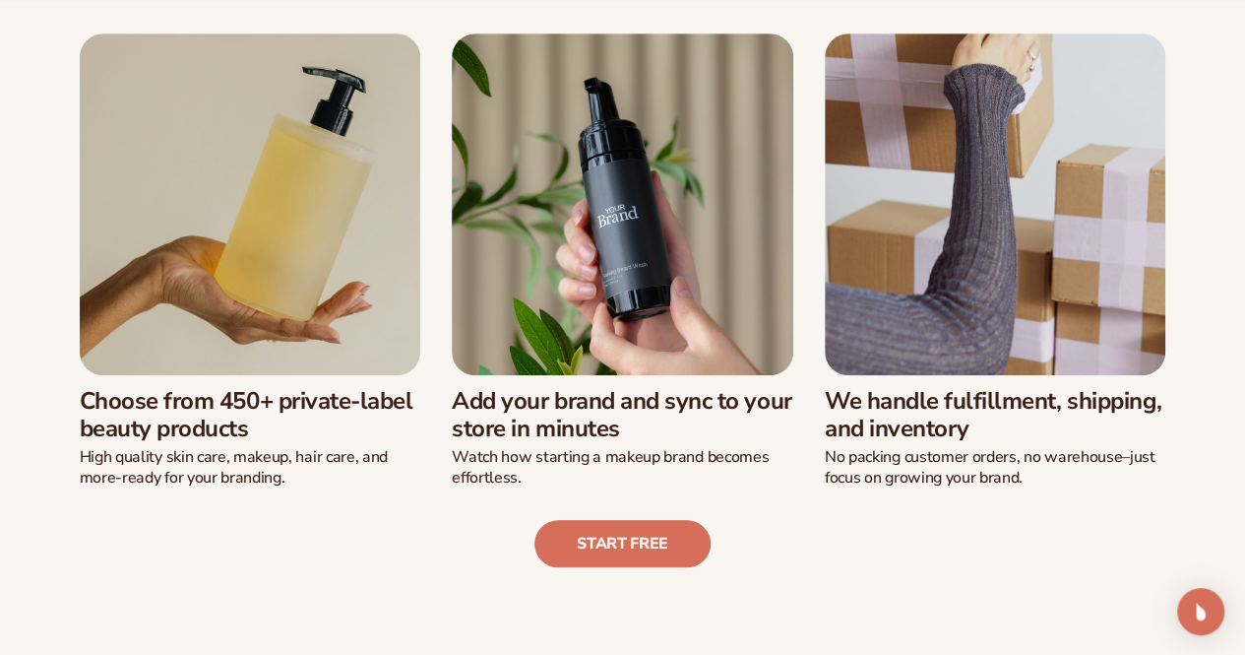
click at [570, 489] on div "Start free" at bounding box center [622, 527] width 1135 height 79
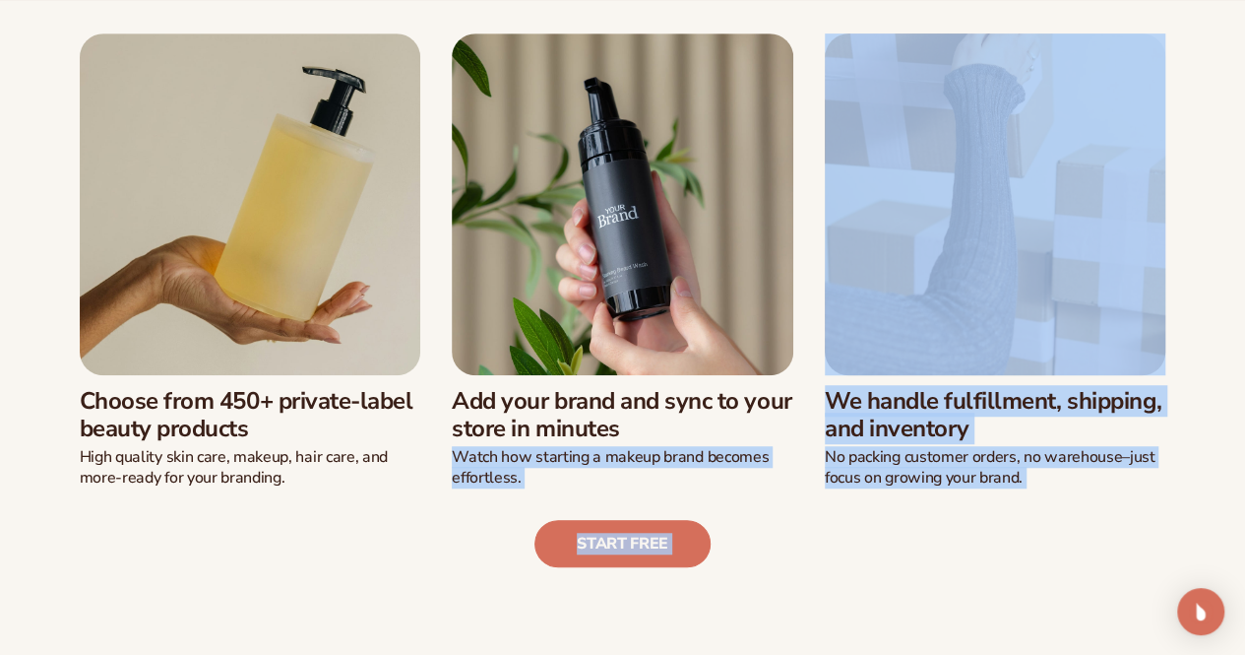
drag, startPoint x: 570, startPoint y: 489, endPoint x: 763, endPoint y: 461, distance: 195.1
click at [763, 461] on div "We’ve built a new way of launching a beauty line: Choose from 450+ private-labe…" at bounding box center [622, 263] width 1135 height 608
click at [763, 461] on p "Watch how starting a makeup brand becomes effortless." at bounding box center [623, 467] width 342 height 41
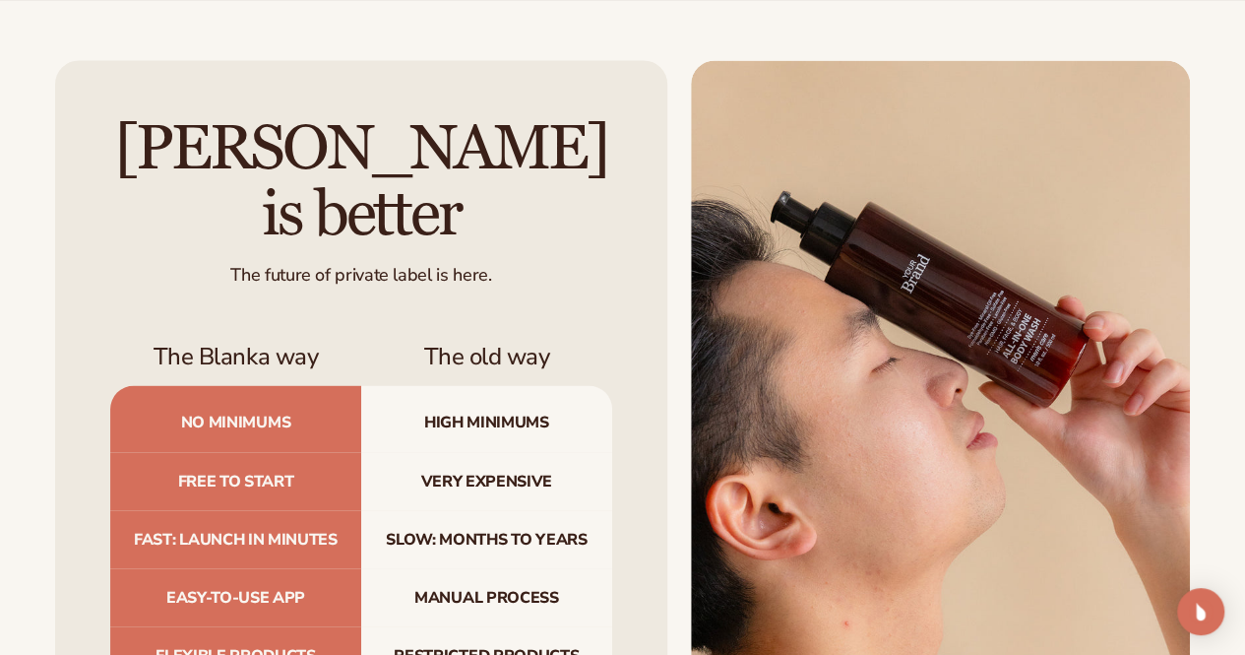
scroll to position [1807, 0]
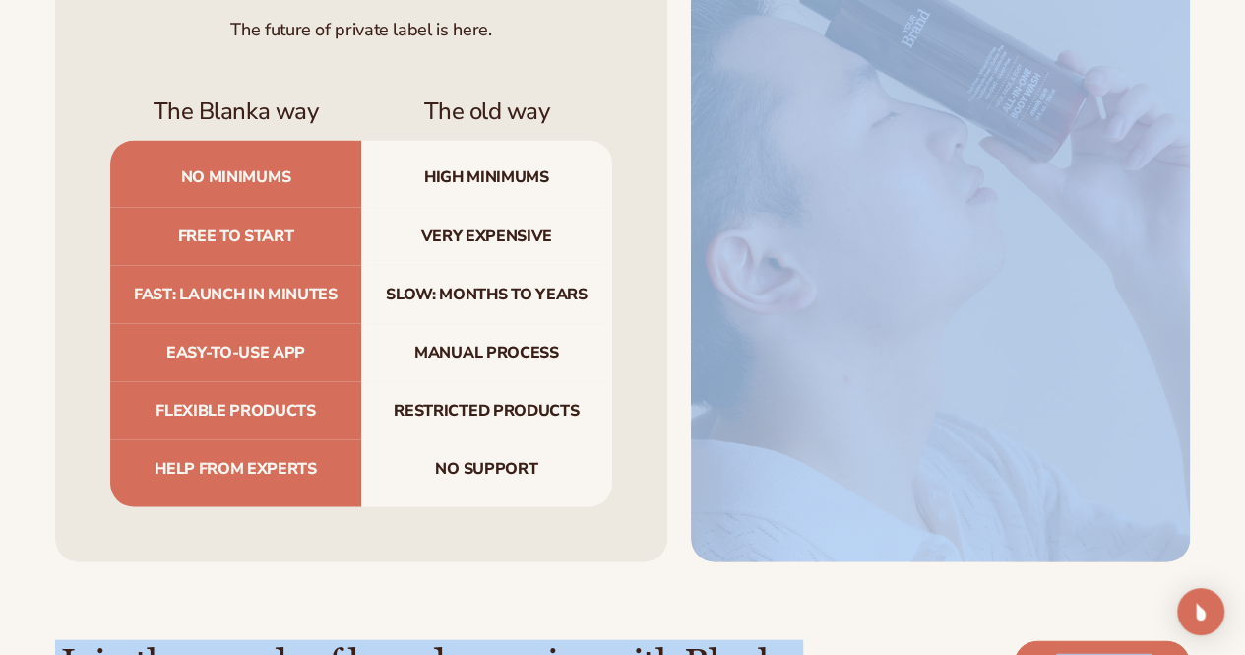
drag, startPoint x: 600, startPoint y: 613, endPoint x: 524, endPoint y: 663, distance: 90.4
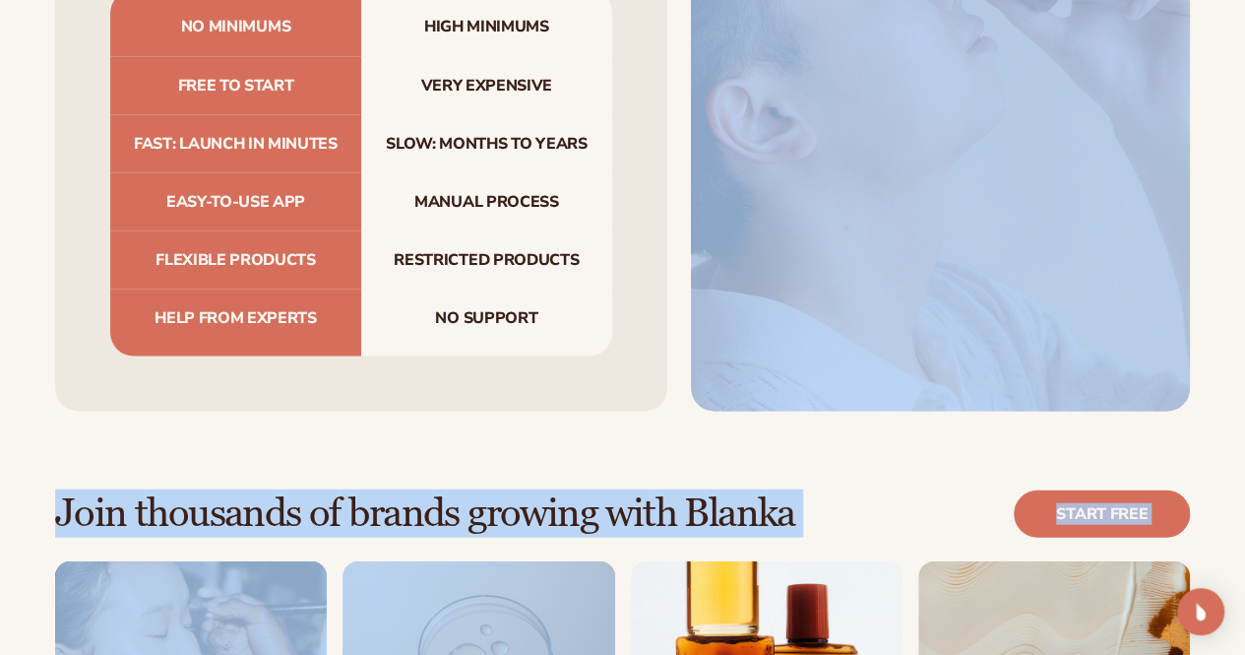
click at [643, 342] on div "Blanka is better The future of private label is here. The Blanka way The old wa…" at bounding box center [361, 38] width 612 height 746
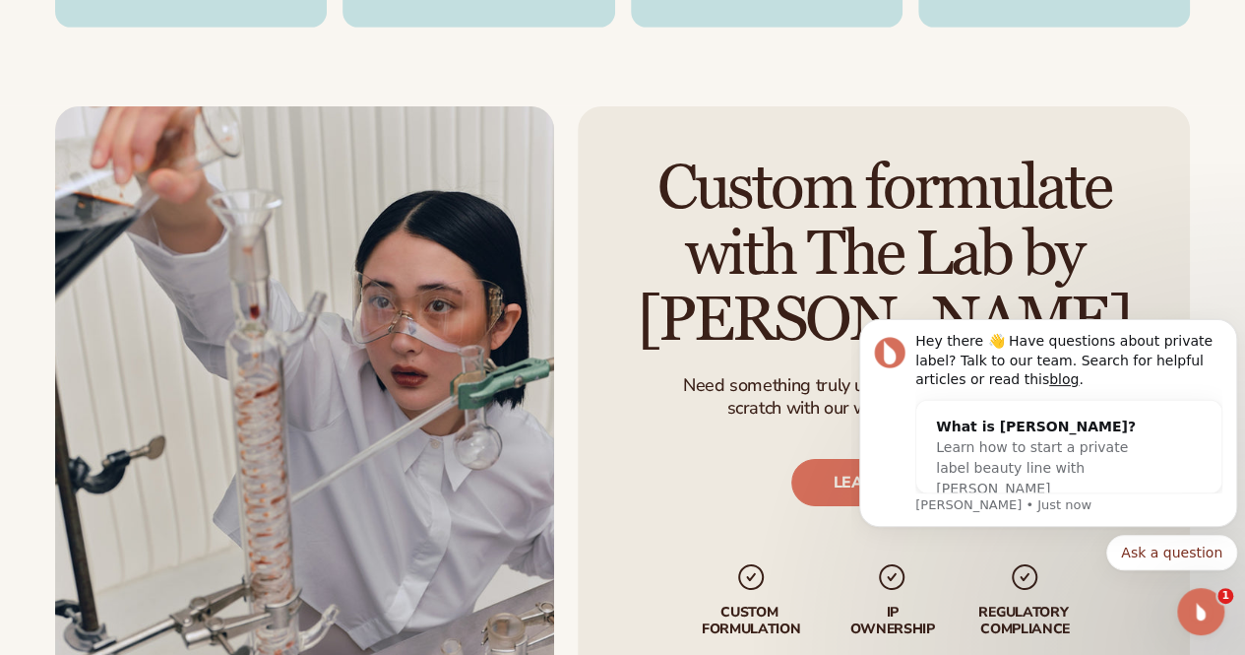
scroll to position [3179, 0]
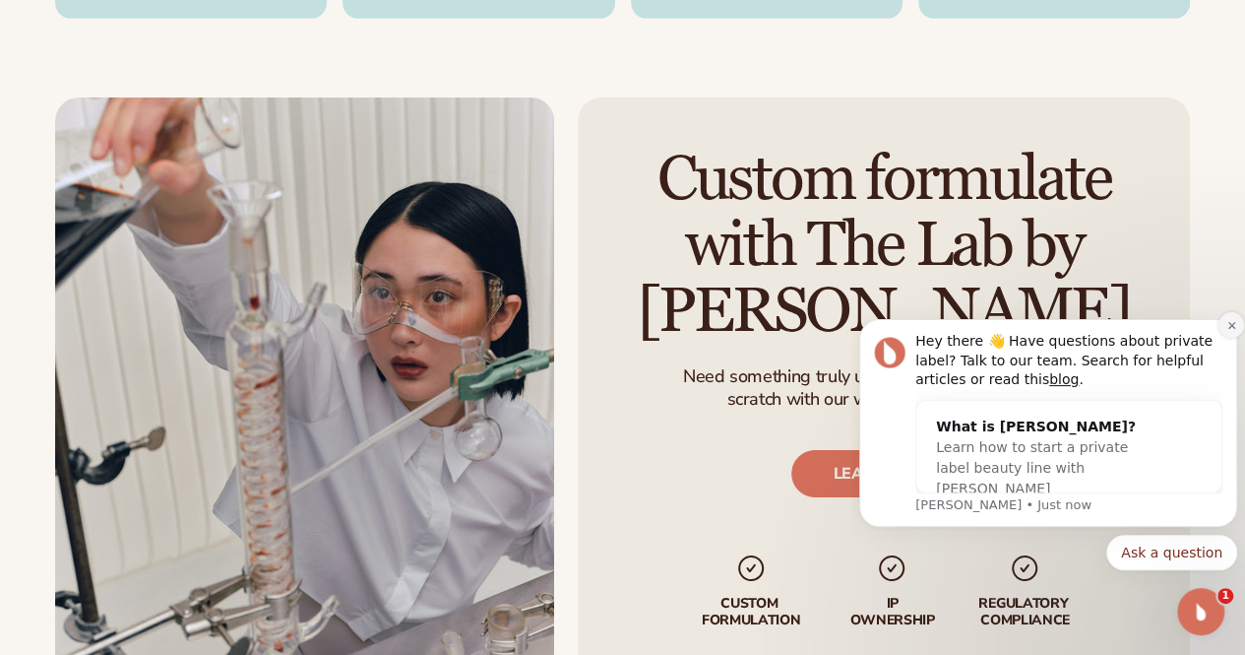
click at [1227, 329] on icon "Dismiss notification" at bounding box center [1232, 325] width 11 height 11
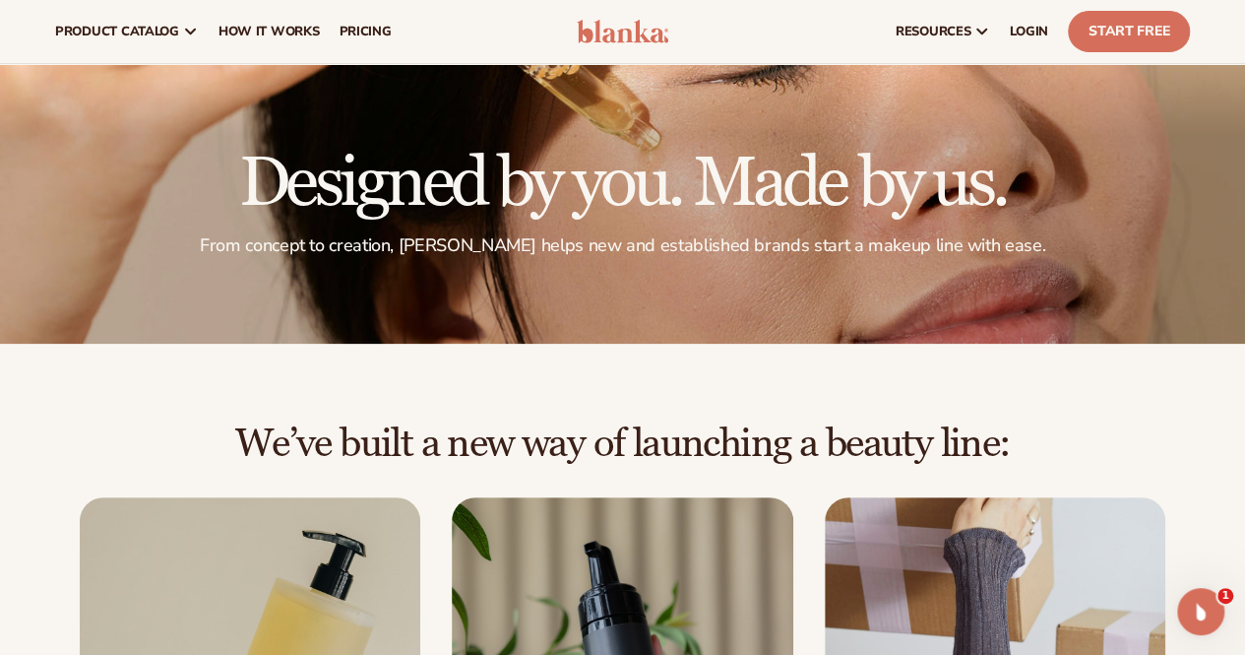
scroll to position [0, 0]
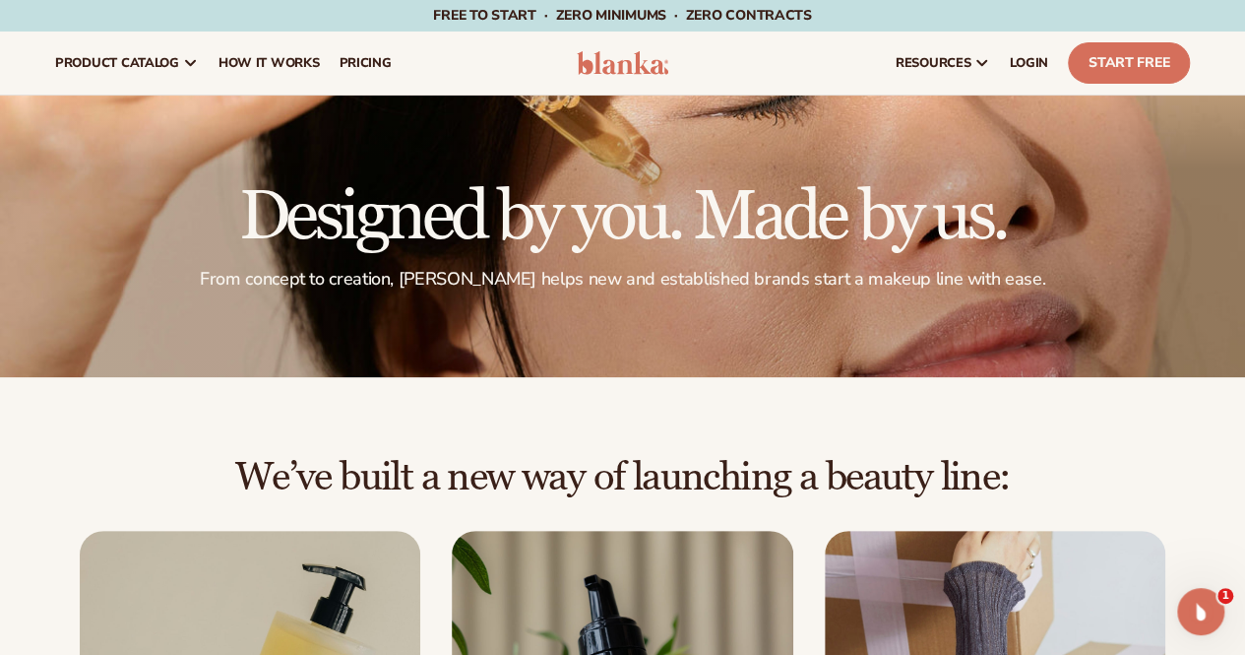
click at [173, 499] on h2 "We’ve built a new way of launching a beauty line:" at bounding box center [622, 477] width 1135 height 43
click at [174, 499] on h2 "We’ve built a new way of launching a beauty line:" at bounding box center [622, 477] width 1135 height 43
click at [184, 531] on div "We’ve built a new way of launching a beauty line:" at bounding box center [622, 493] width 1135 height 75
click at [92, 60] on span "product catalog" at bounding box center [117, 63] width 124 height 16
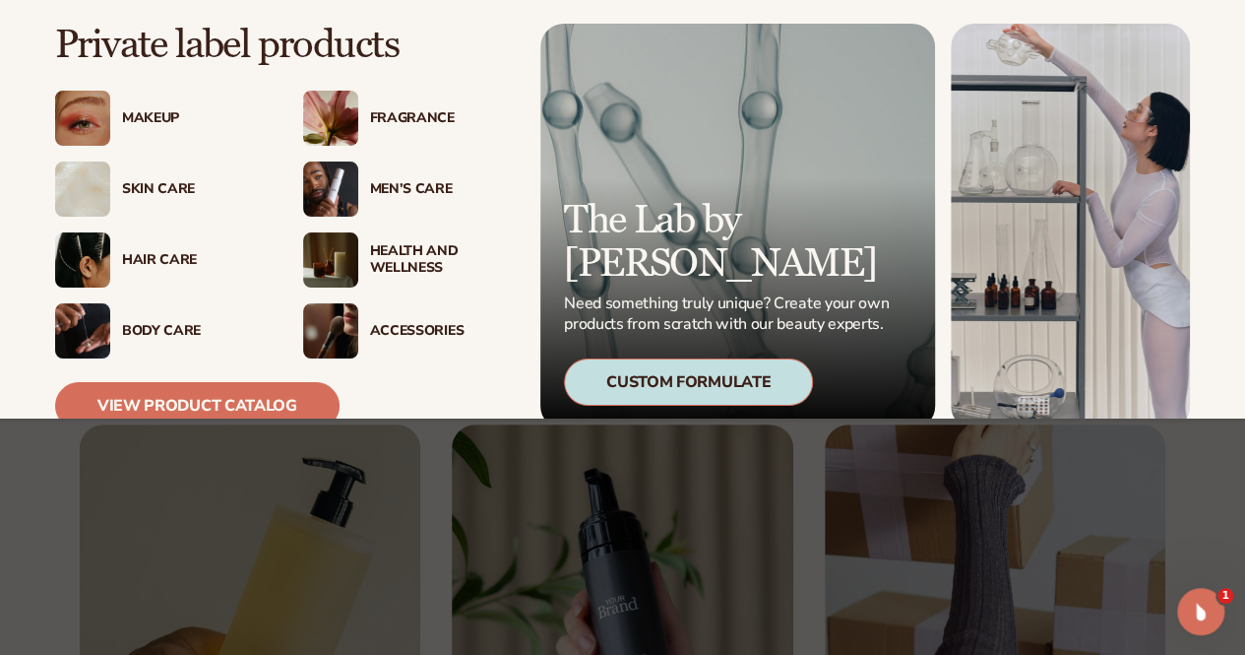
click at [1081, 570] on img at bounding box center [996, 595] width 342 height 342
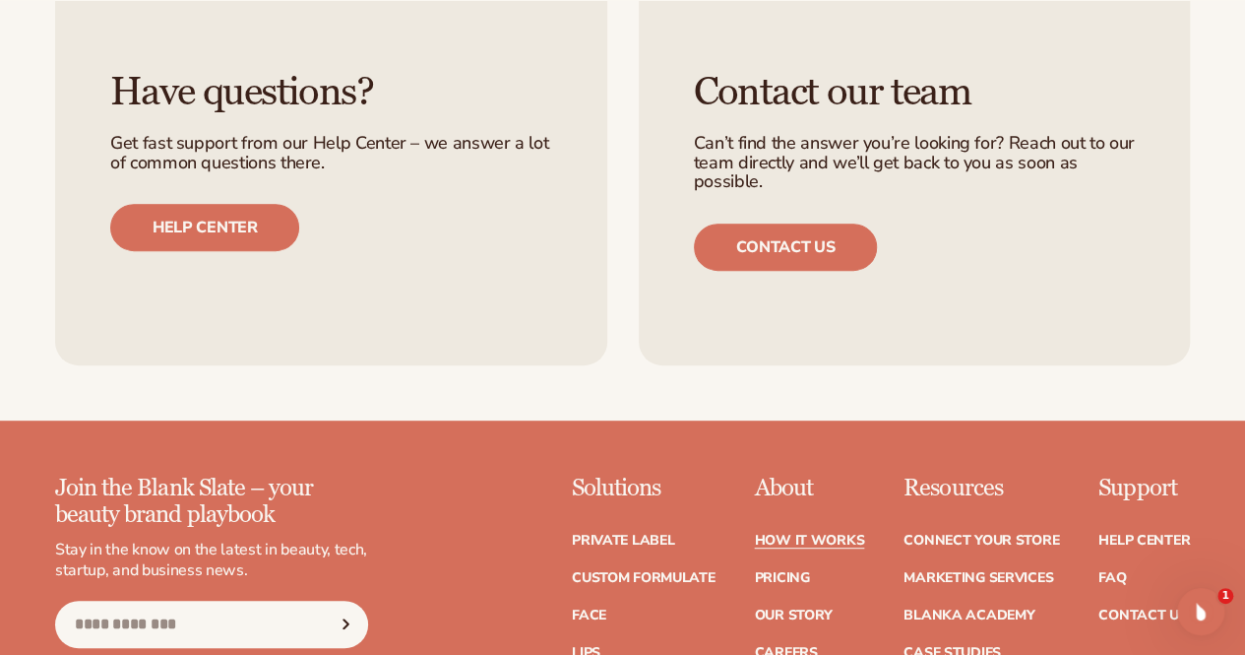
scroll to position [4128, 0]
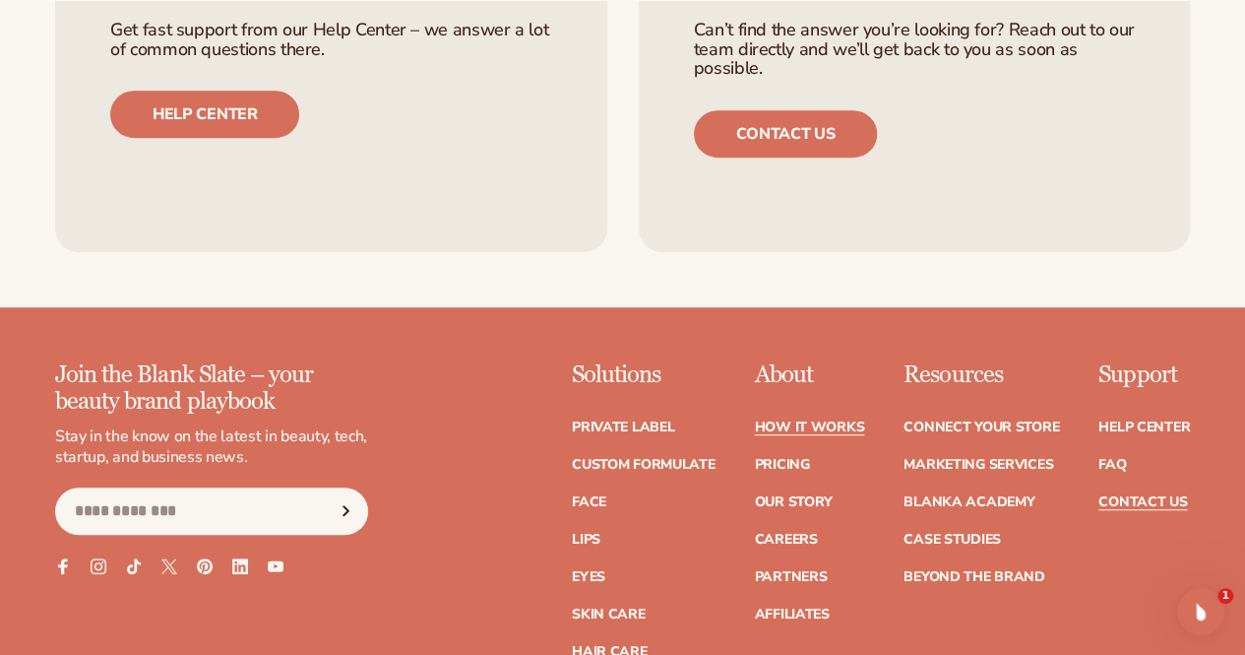
click at [1171, 495] on link "Contact Us" at bounding box center [1143, 502] width 89 height 14
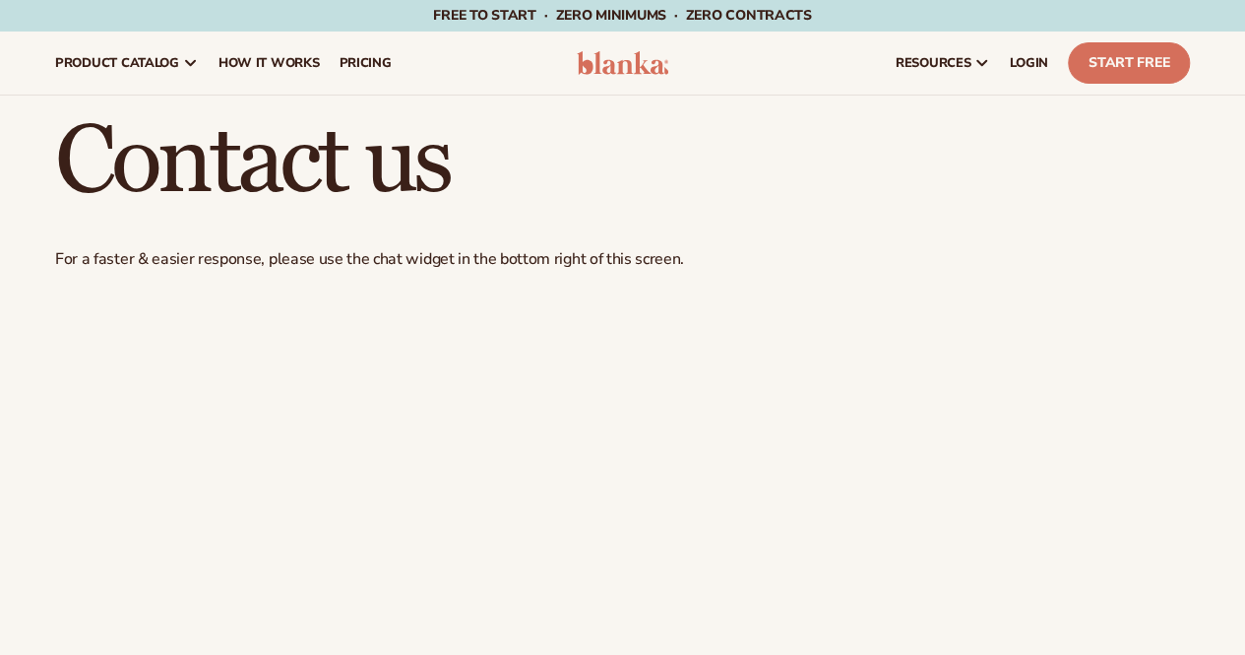
click at [1207, 422] on div "Contact us For a faster & easier response, please use the chat widget in the bo…" at bounding box center [622, 455] width 1245 height 721
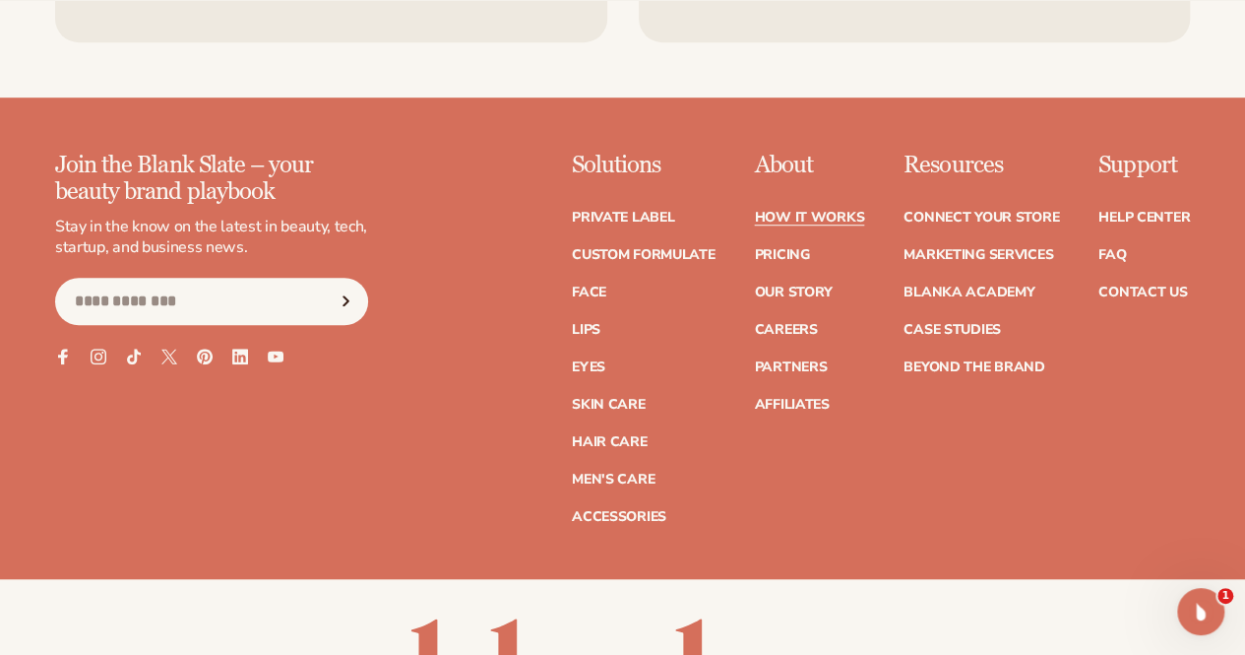
scroll to position [4345, 0]
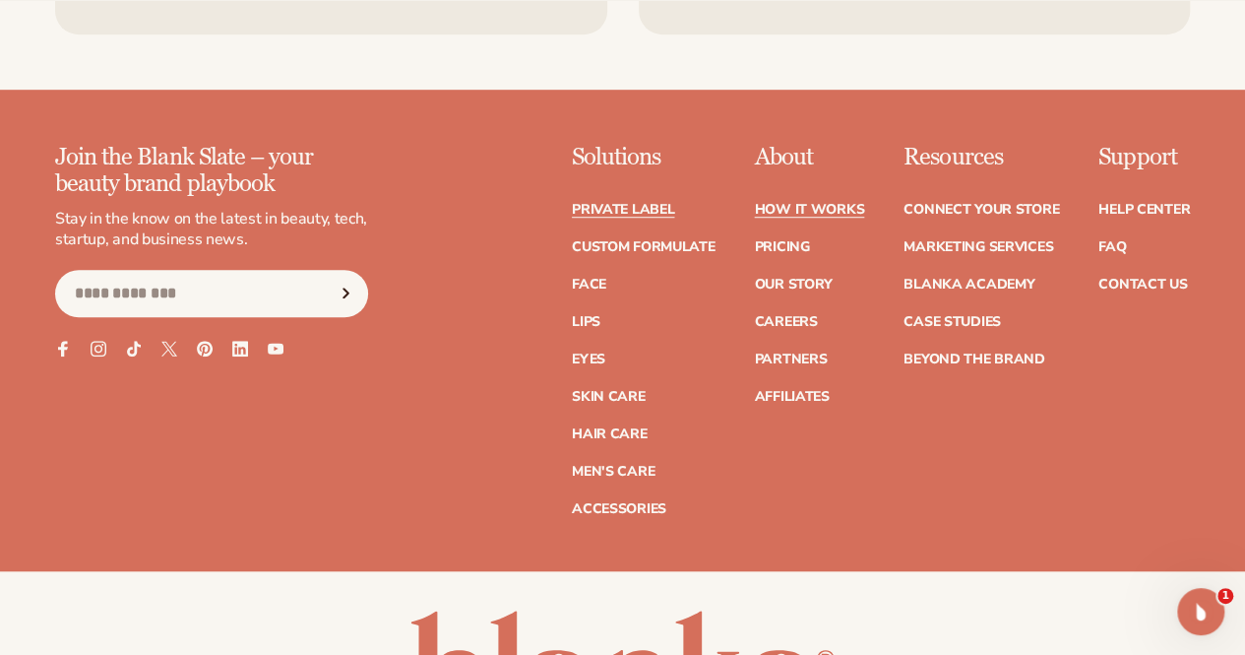
click at [572, 203] on link "Private label" at bounding box center [623, 210] width 102 height 14
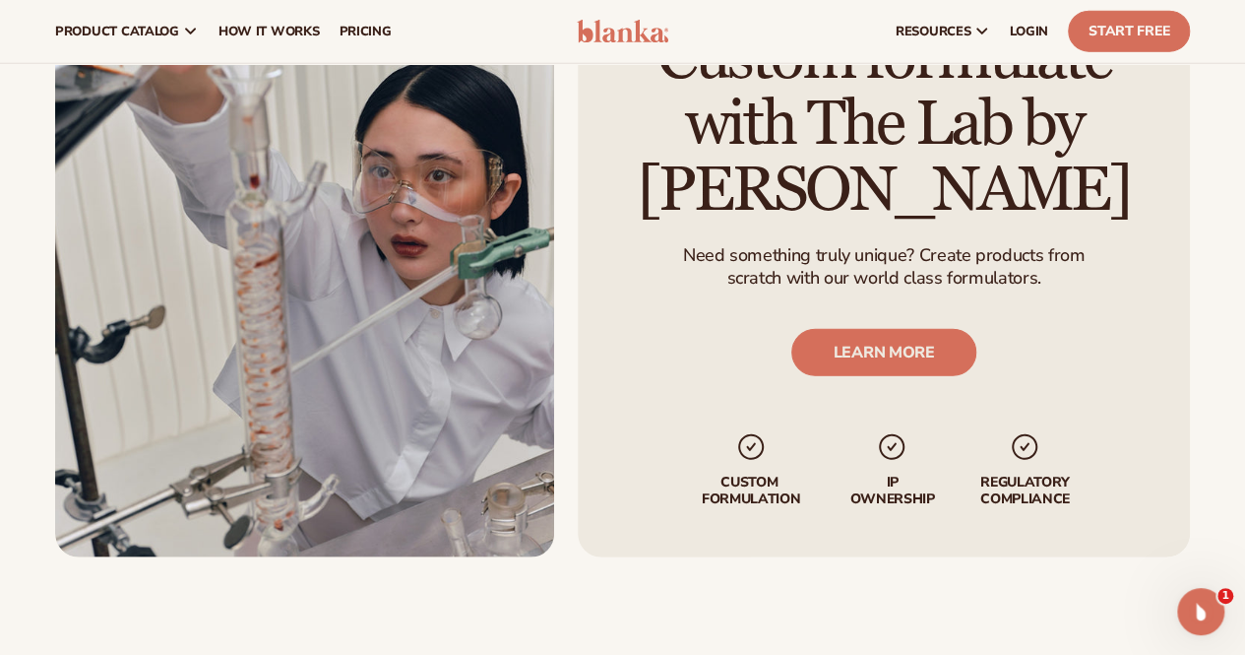
scroll to position [2332, 0]
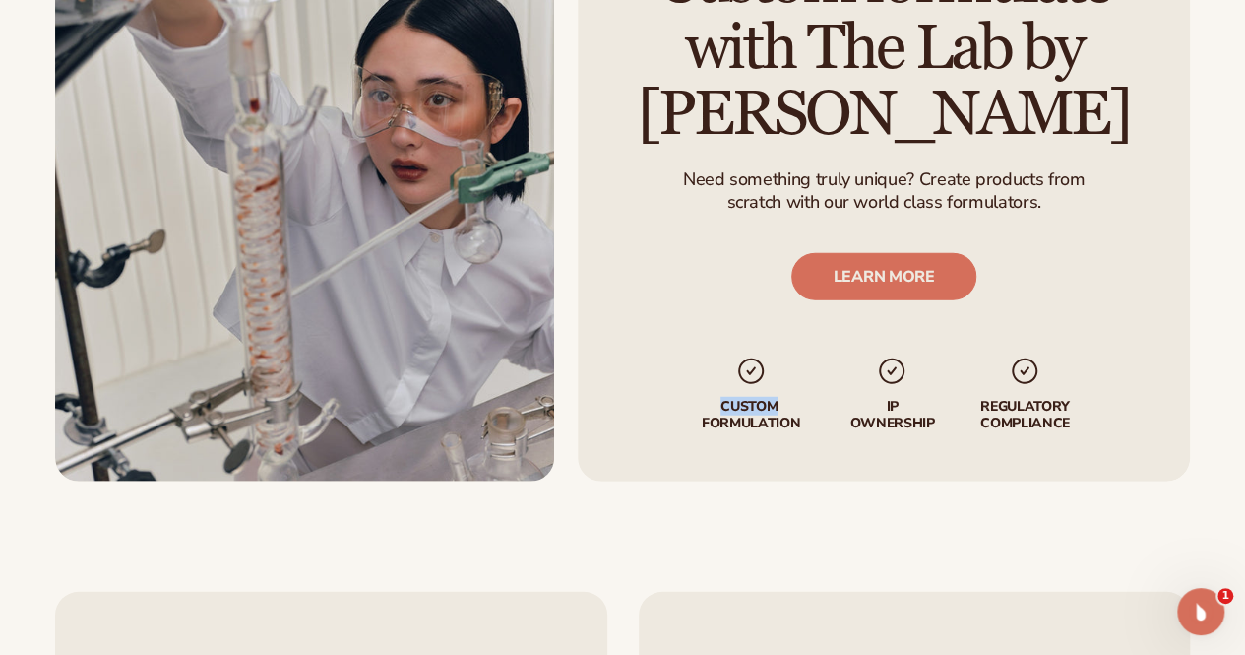
click at [833, 514] on div "Custom formulate with The Lab by [PERSON_NAME] Need something truly unique? Cre…" at bounding box center [622, 219] width 1245 height 636
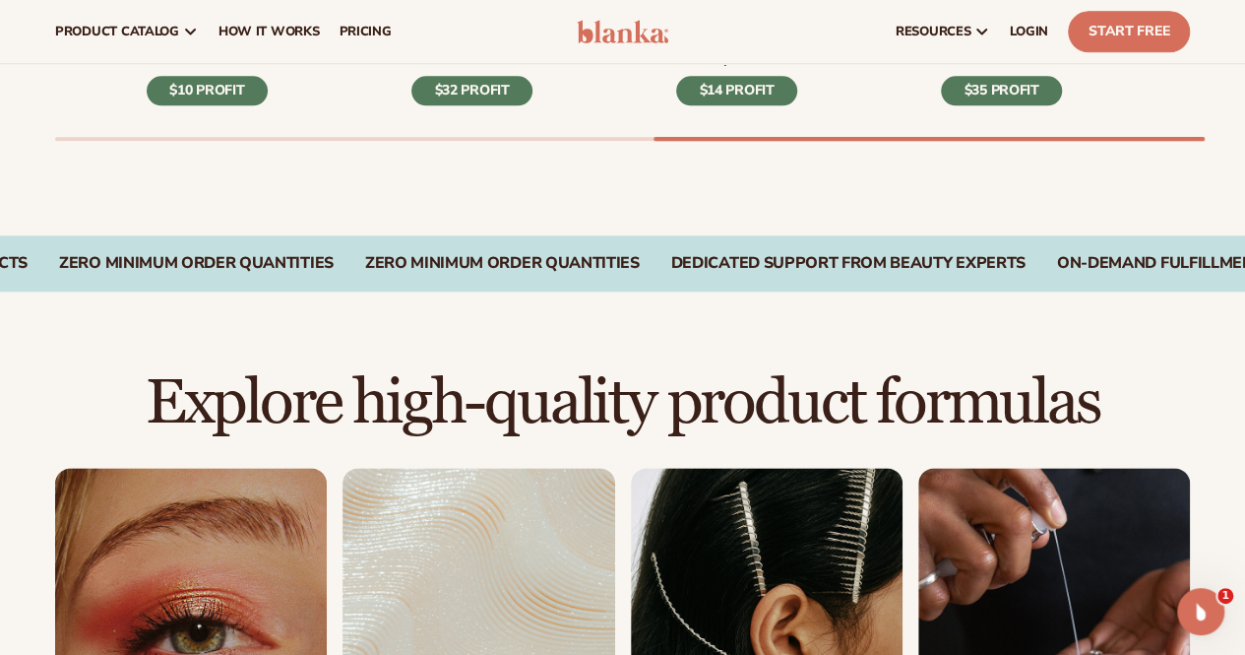
scroll to position [829, 0]
